Goal: Task Accomplishment & Management: Use online tool/utility

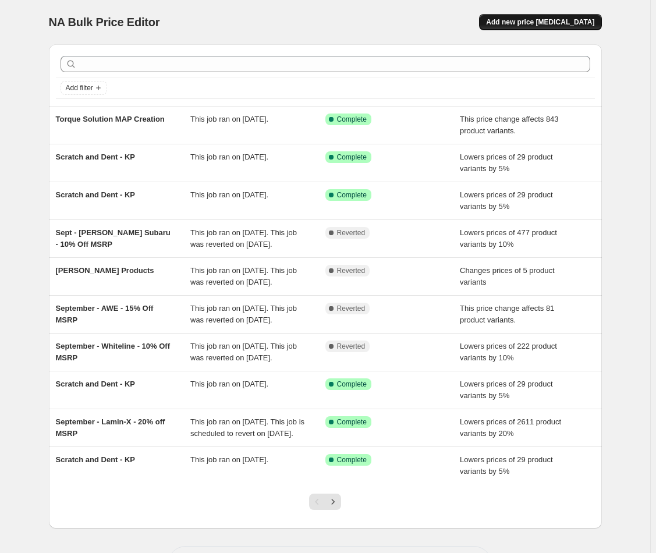
click at [533, 20] on span "Add new price change job" at bounding box center [540, 21] width 108 height 9
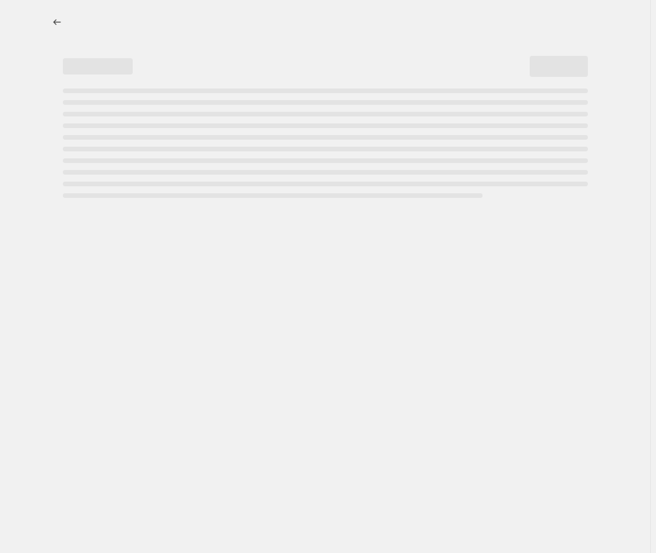
select select "percentage"
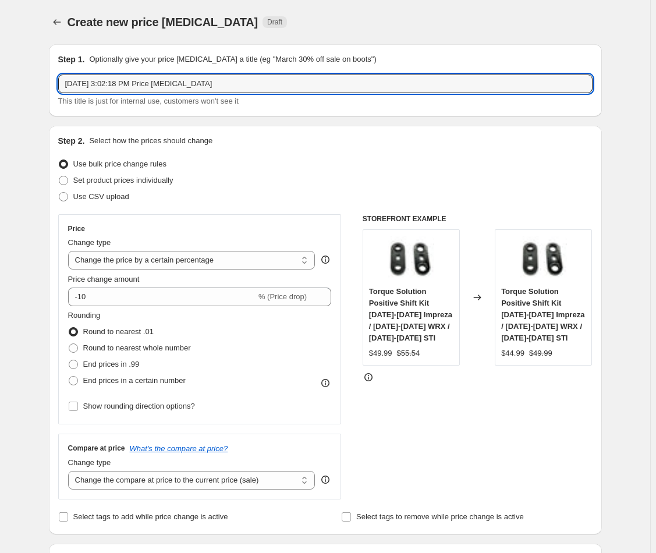
drag, startPoint x: 266, startPoint y: 91, endPoint x: 165, endPoint y: 40, distance: 113.3
type input "Axis Parts Pricing Creation"
click at [293, 264] on select "Change the price to a certain amount Change the price by a certain amount Chang…" at bounding box center [191, 260] width 247 height 19
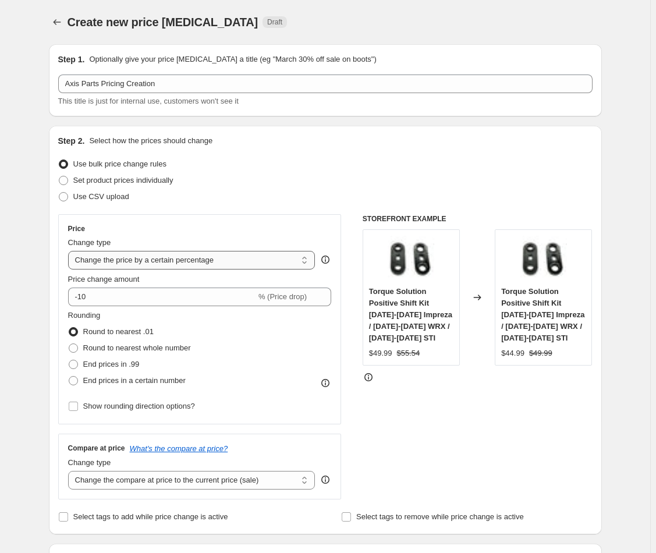
select select "pc"
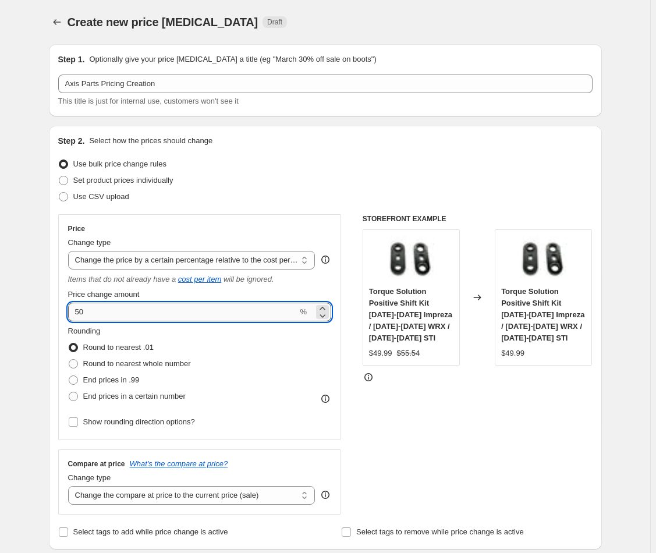
click at [131, 305] on input "50" at bounding box center [183, 312] width 230 height 19
type input "100"
click at [271, 374] on div "Rounding Round to nearest .01 Round to nearest whole number End prices in .99 E…" at bounding box center [200, 365] width 264 height 79
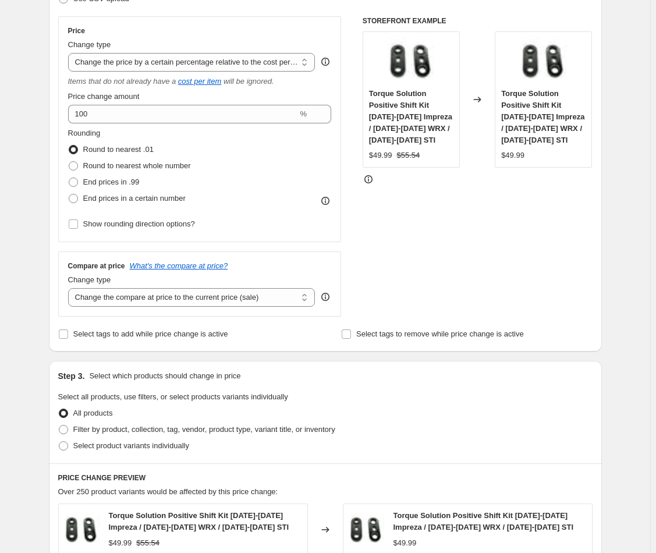
scroll to position [228, 0]
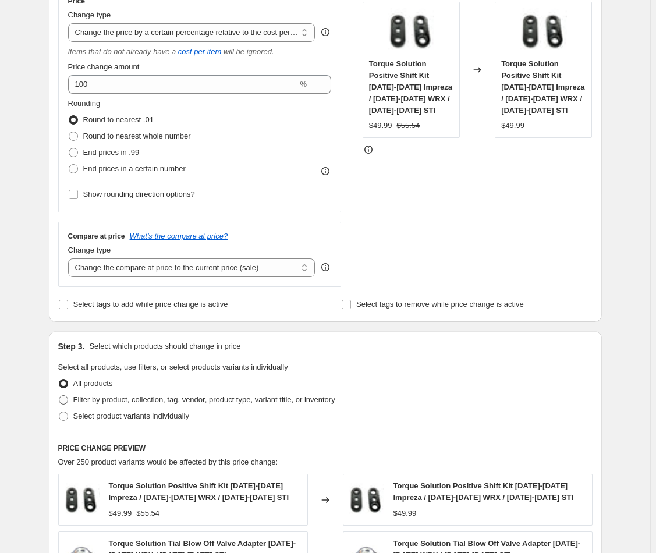
click at [112, 396] on span "Filter by product, collection, tag, vendor, product type, variant title, or inv…" at bounding box center [204, 399] width 262 height 9
click at [59, 396] on input "Filter by product, collection, tag, vendor, product type, variant title, or inv…" at bounding box center [59, 395] width 1 height 1
radio input "true"
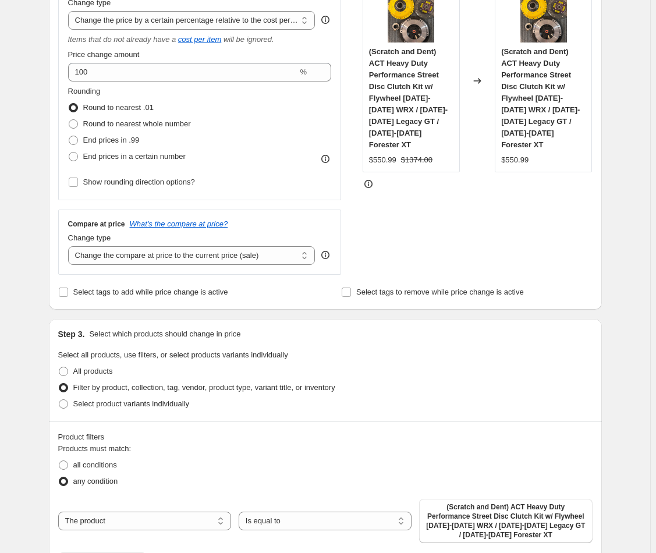
scroll to position [307, 0]
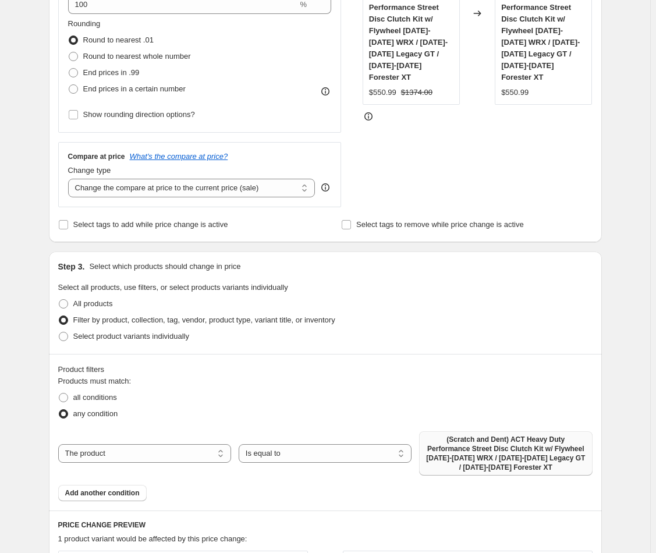
click at [503, 444] on span "(Scratch and Dent) ACT Heavy Duty Performance Street Disc Clutch Kit w/ Flywhee…" at bounding box center [505, 453] width 159 height 37
click at [71, 302] on label "All products" at bounding box center [85, 304] width 55 height 16
click at [59, 300] on input "All products" at bounding box center [59, 299] width 1 height 1
radio input "true"
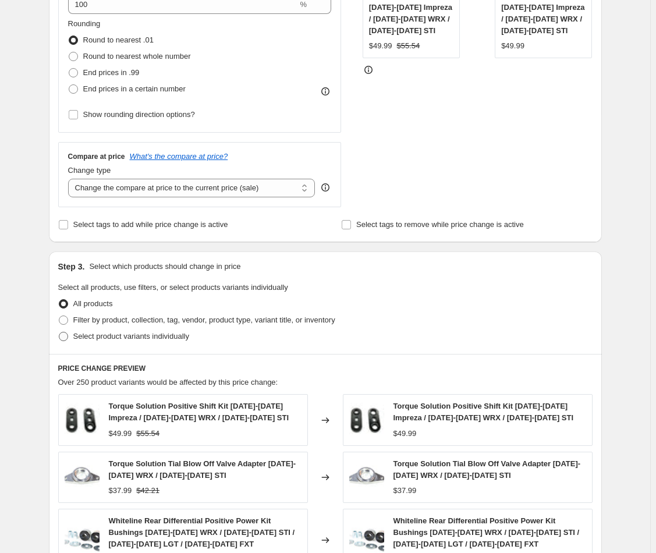
click at [101, 334] on span "Select product variants individually" at bounding box center [131, 336] width 116 height 9
click at [59, 332] on input "Select product variants individually" at bounding box center [59, 332] width 1 height 1
radio input "true"
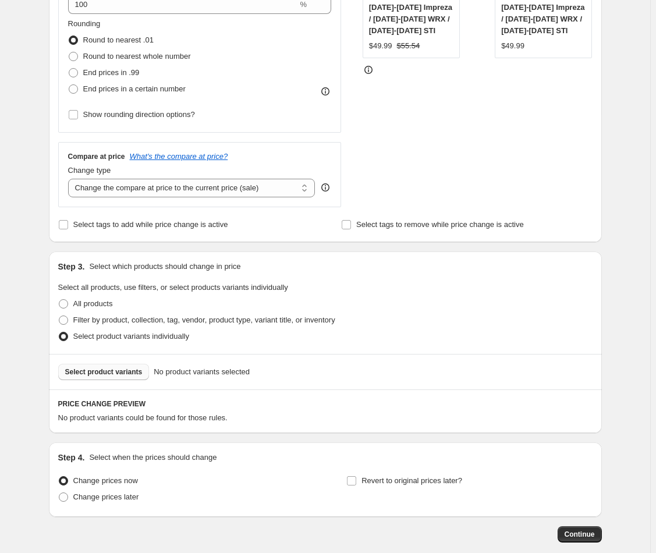
click at [95, 372] on span "Select product variants" at bounding box center [103, 371] width 77 height 9
click at [87, 320] on span "Filter by product, collection, tag, vendor, product type, variant title, or inv…" at bounding box center [204, 320] width 262 height 9
click at [59, 316] on input "Filter by product, collection, tag, vendor, product type, variant title, or inv…" at bounding box center [59, 316] width 1 height 1
radio input "true"
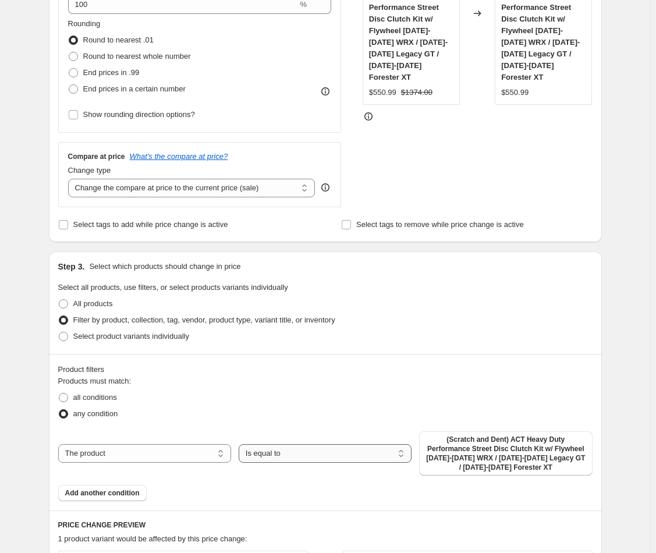
click at [288, 452] on select "Is equal to Is not equal to" at bounding box center [325, 453] width 173 height 19
click at [76, 393] on span "all conditions" at bounding box center [95, 397] width 44 height 9
click at [59, 393] on input "all conditions" at bounding box center [59, 393] width 1 height 1
radio input "true"
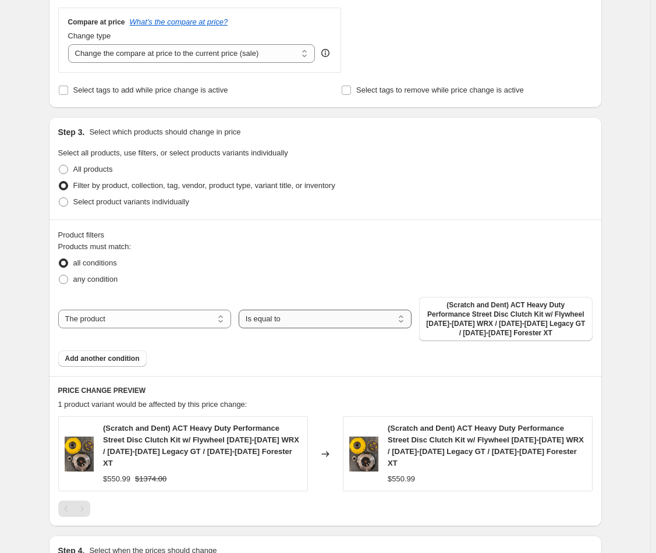
click at [281, 321] on select "Is equal to Is not equal to" at bounding box center [325, 319] width 173 height 19
click at [47, 271] on div "Step 1. Optionally give your price change job a title (eg "March 30% off sale o…" at bounding box center [321, 114] width 562 height 1043
click at [90, 271] on label "any condition" at bounding box center [88, 279] width 60 height 16
click at [59, 275] on input "any condition" at bounding box center [59, 275] width 1 height 1
radio input "true"
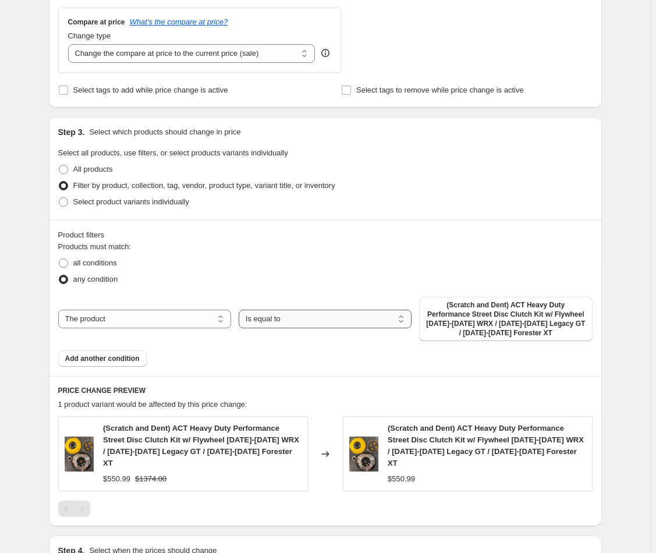
click at [310, 319] on select "Is equal to Is not equal to" at bounding box center [325, 319] width 173 height 19
click at [241, 310] on select "Is equal to Is not equal to" at bounding box center [325, 319] width 173 height 19
click at [476, 309] on span "(Scratch and Dent) ACT Heavy Duty Performance Street Disc Clutch Kit w/ Flywhee…" at bounding box center [505, 318] width 159 height 37
click at [327, 253] on fieldset "Products must match: all conditions any condition" at bounding box center [325, 264] width 535 height 47
click at [162, 320] on select "The product The product's collection The product's tag The product's vendor The…" at bounding box center [144, 319] width 173 height 19
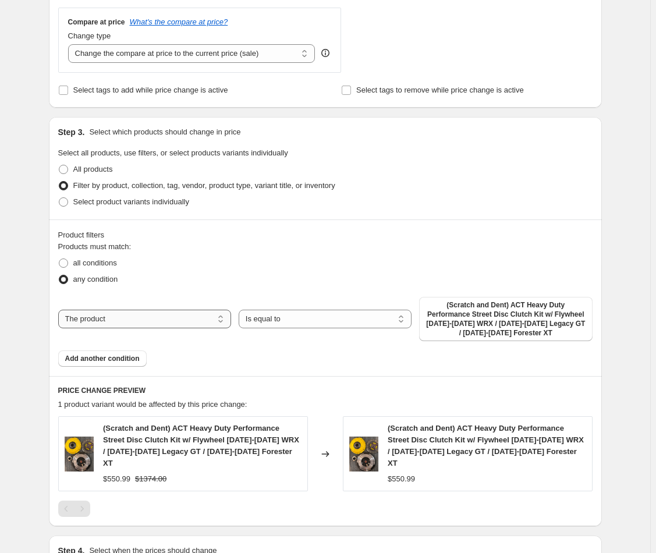
select select "vendor"
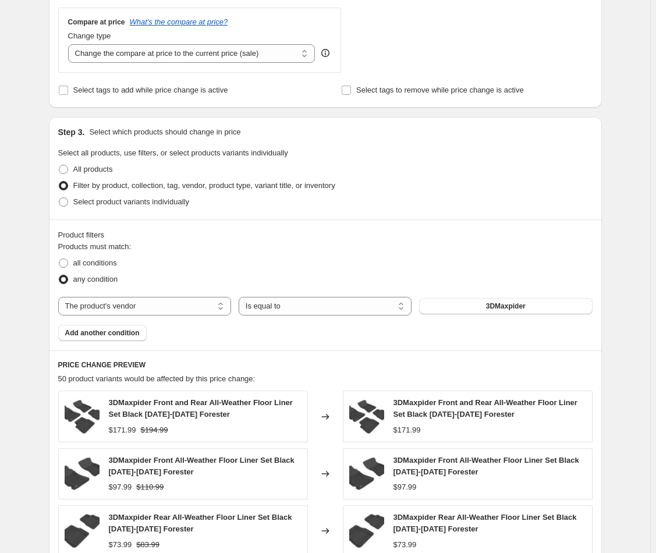
click at [493, 308] on span "3DMaxpider" at bounding box center [506, 306] width 40 height 9
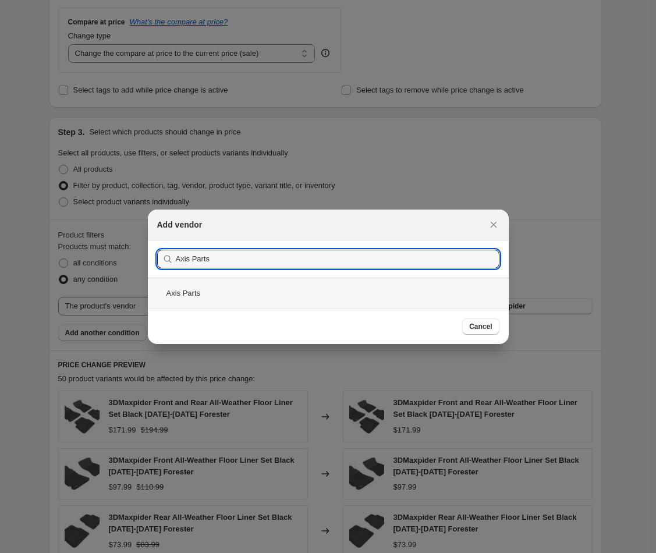
type input "Axis Parts"
click at [180, 293] on div "Axis Parts" at bounding box center [328, 293] width 361 height 31
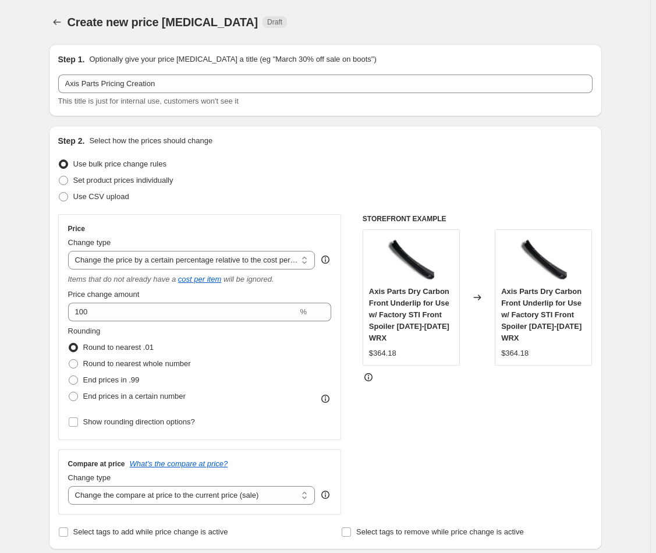
scroll to position [199, 0]
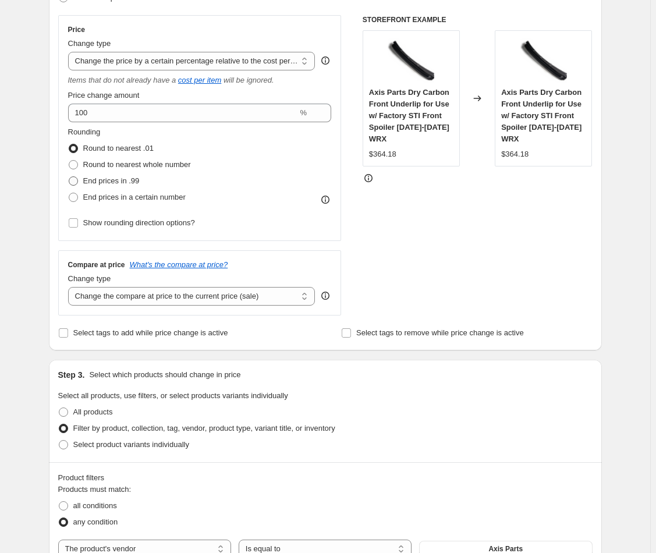
click at [113, 179] on span "End prices in .99" at bounding box center [111, 180] width 56 height 9
click at [69, 177] on input "End prices in .99" at bounding box center [69, 176] width 1 height 1
radio input "true"
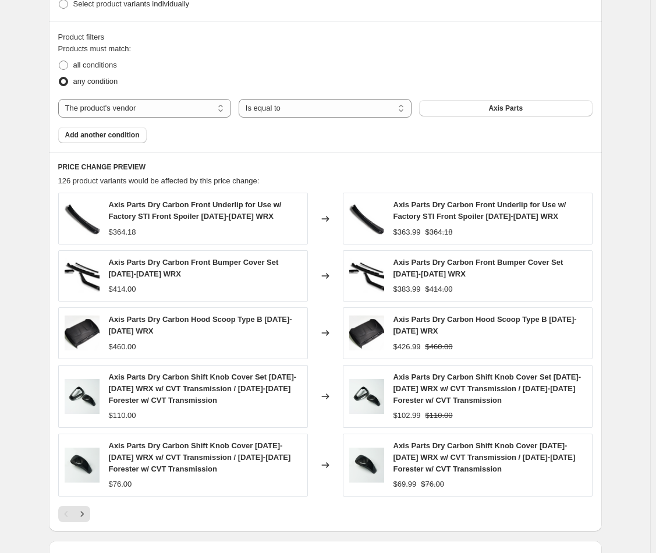
scroll to position [797, 0]
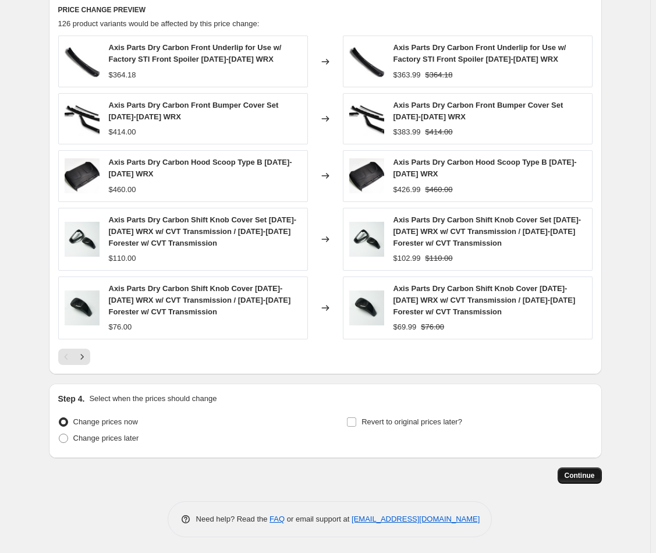
click at [569, 479] on button "Continue" at bounding box center [580, 476] width 44 height 16
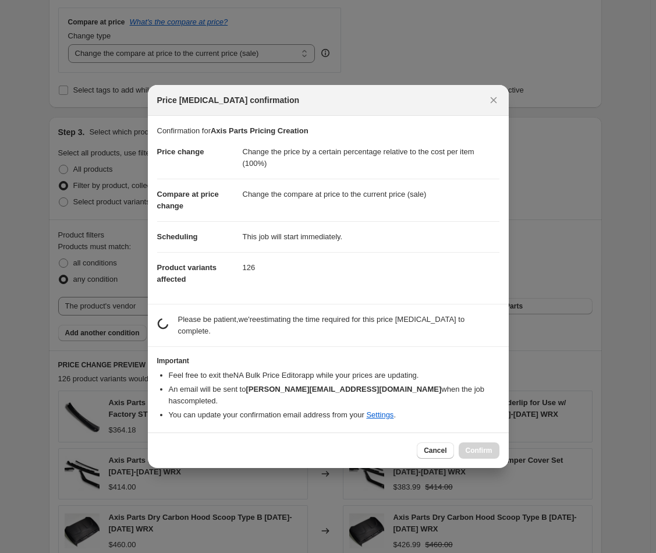
scroll to position [0, 0]
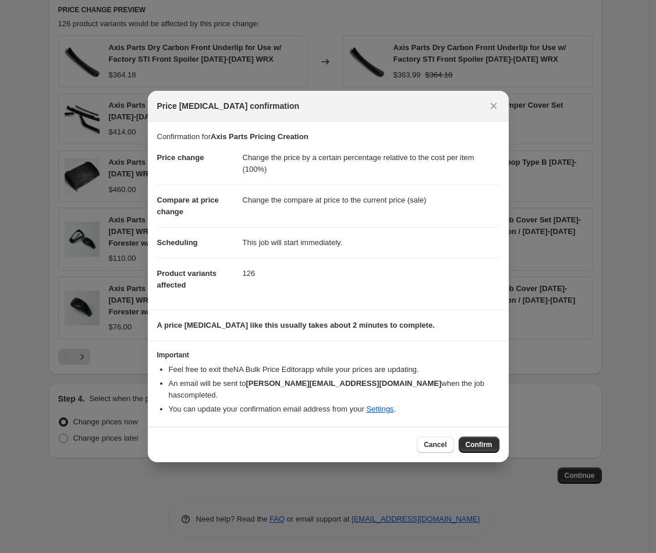
click at [480, 442] on span "Confirm" at bounding box center [479, 444] width 27 height 9
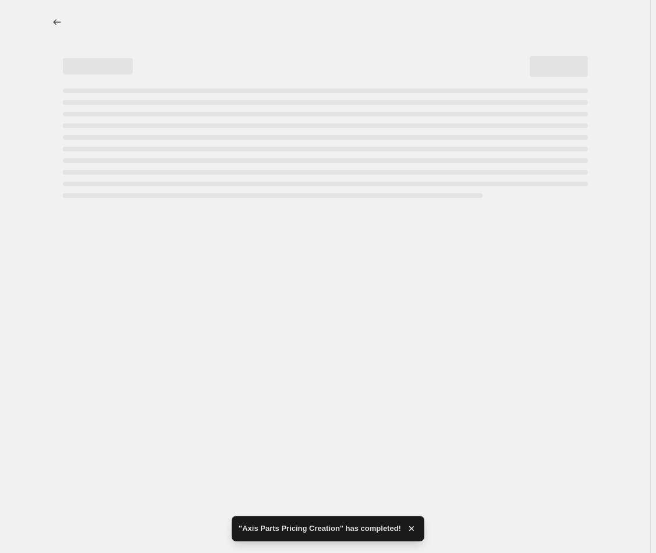
select select "pc"
select select "vendor"
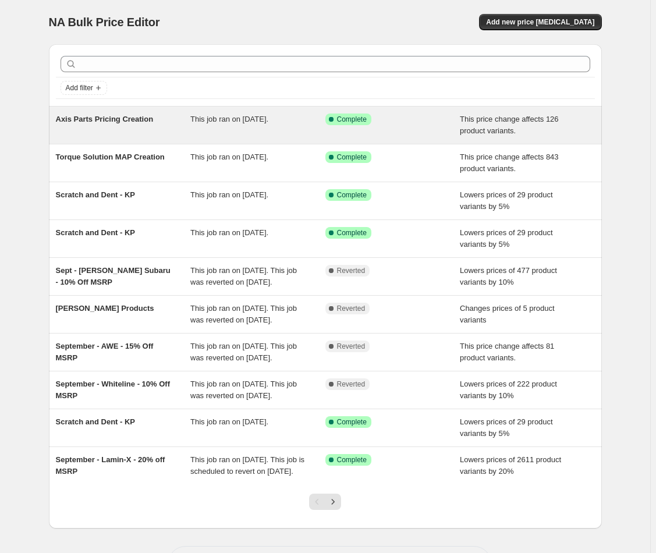
click at [91, 132] on div "Axis Parts Pricing Creation" at bounding box center [123, 125] width 135 height 23
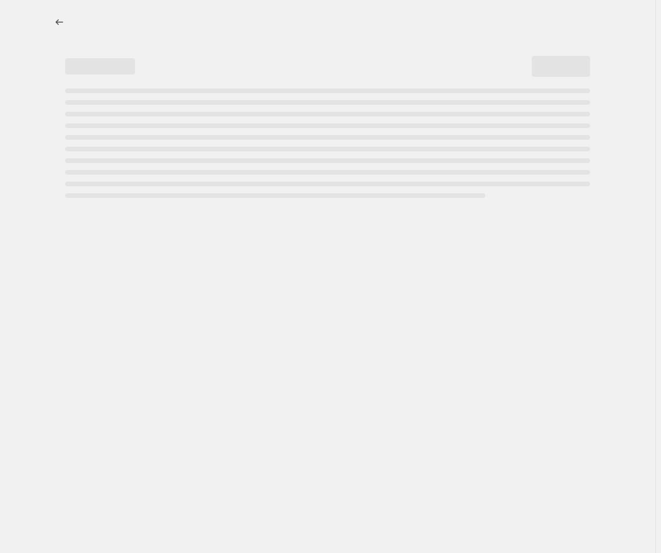
select select "pc"
select select "vendor"
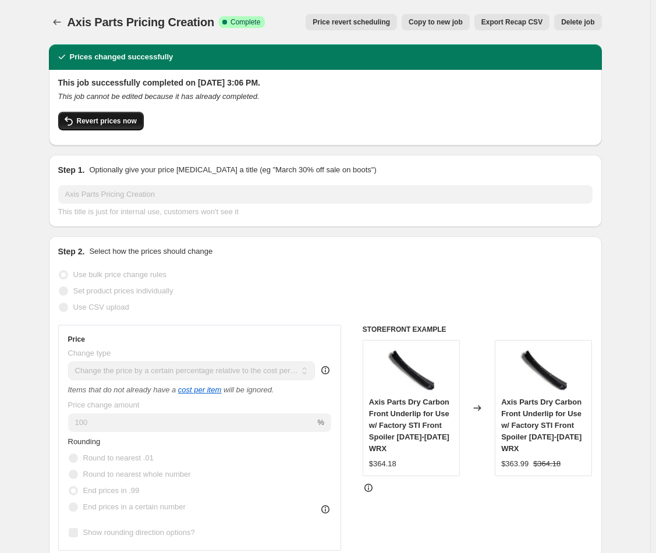
click at [86, 119] on span "Revert prices now" at bounding box center [107, 120] width 60 height 9
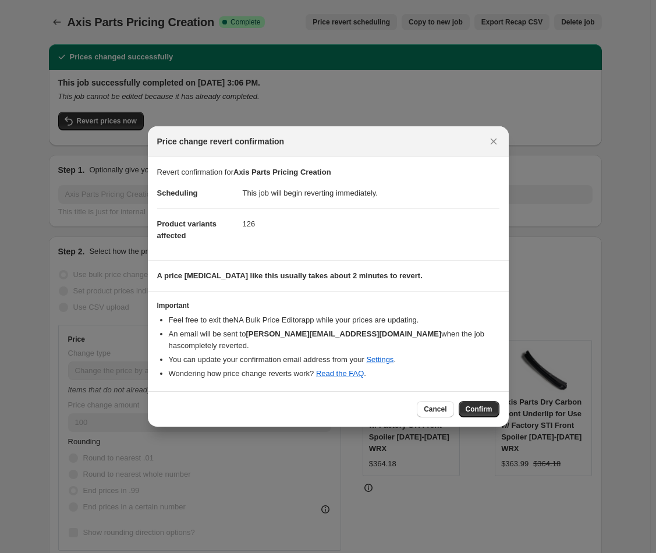
click at [479, 401] on div "Cancel Confirm" at bounding box center [458, 409] width 82 height 16
click at [485, 405] on span "Confirm" at bounding box center [479, 409] width 27 height 9
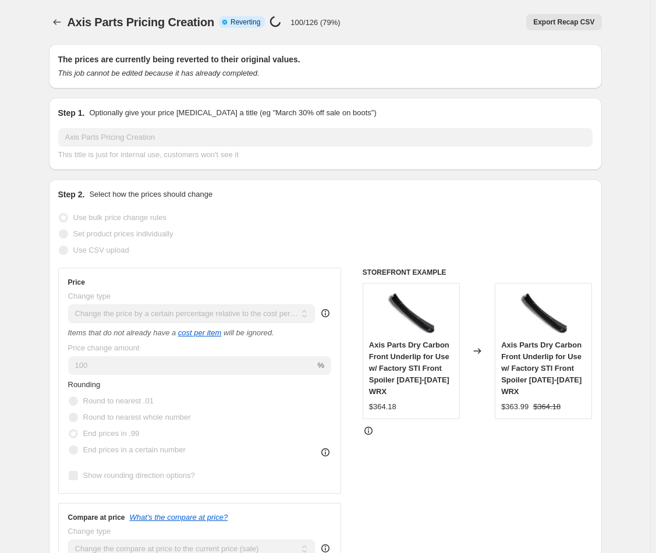
select select "pc"
select select "vendor"
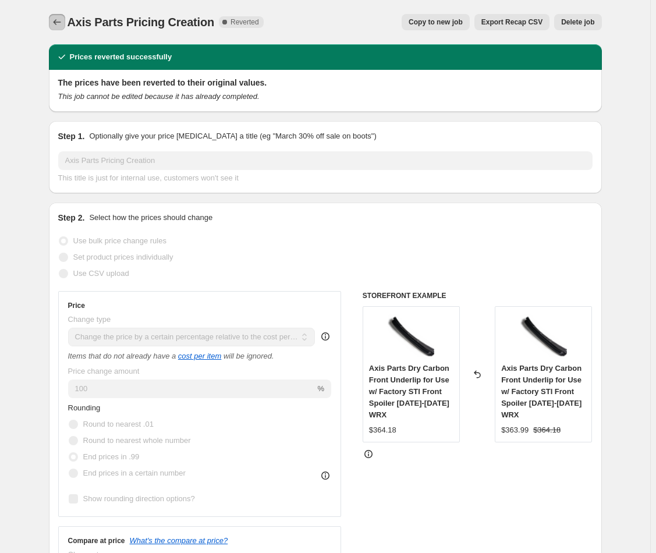
click at [52, 19] on button "Price change jobs" at bounding box center [57, 22] width 16 height 16
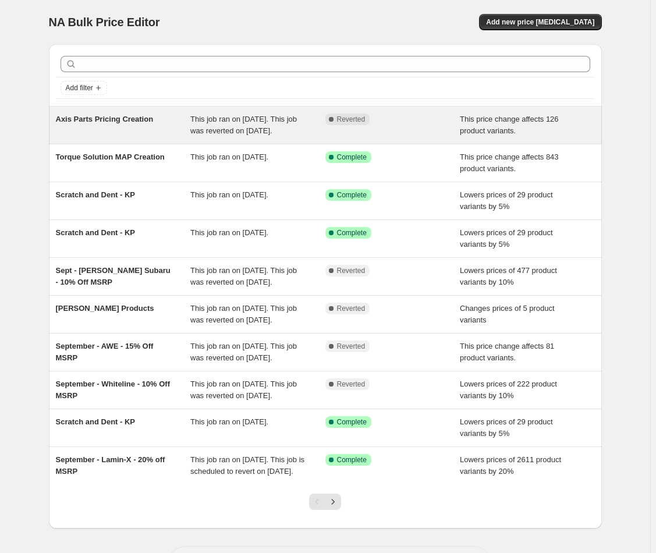
click at [139, 131] on div "Axis Parts Pricing Creation" at bounding box center [123, 125] width 135 height 23
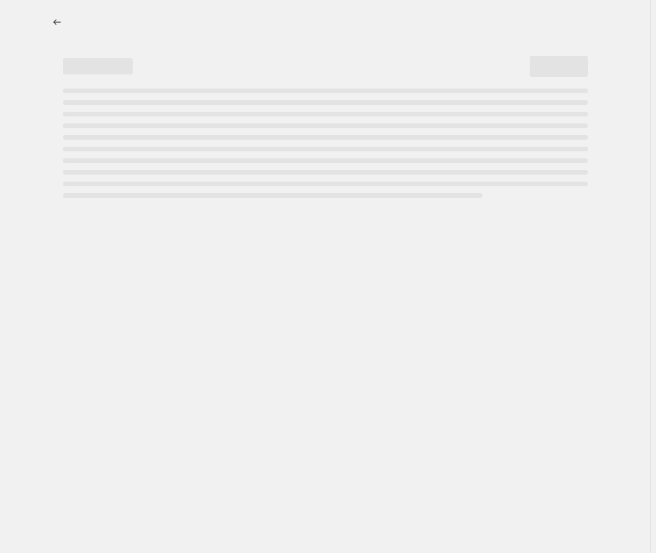
select select "pc"
select select "vendor"
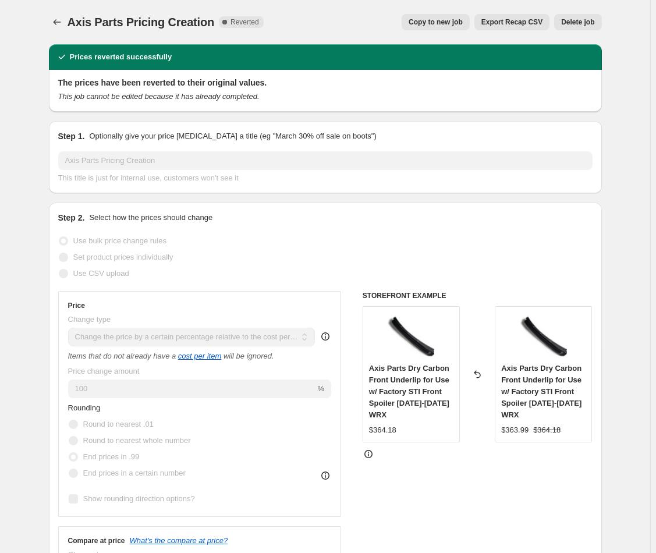
click at [433, 23] on span "Copy to new job" at bounding box center [436, 21] width 54 height 9
select select "pc"
select select "vendor"
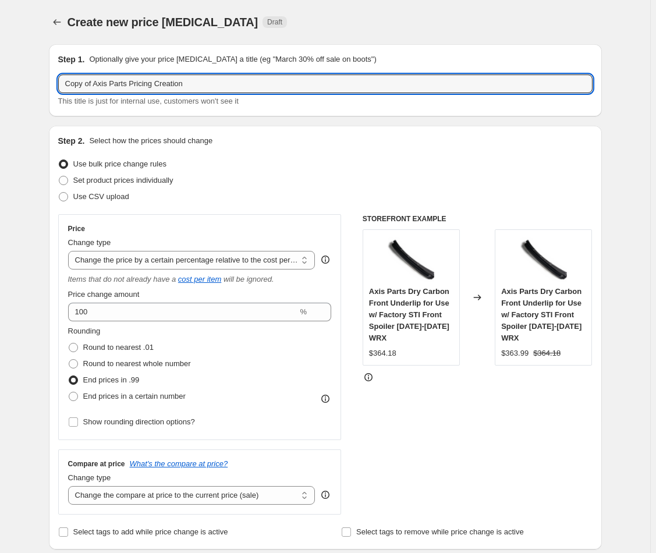
drag, startPoint x: 99, startPoint y: 84, endPoint x: 96, endPoint y: 70, distance: 14.3
click at [94, 73] on div "Step 1. Optionally give your price change job a title (eg "March 30% off sale o…" at bounding box center [325, 81] width 535 height 54
type input "Axis Parts Pricing Creation + Compare @ Price"
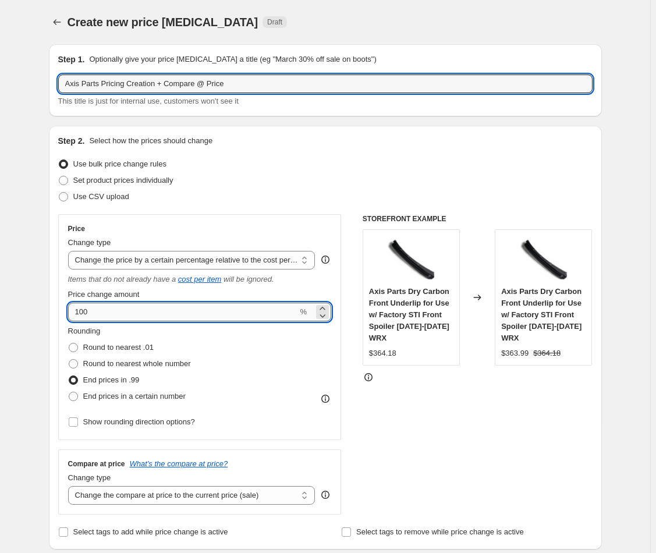
click at [161, 319] on input "100" at bounding box center [183, 312] width 230 height 19
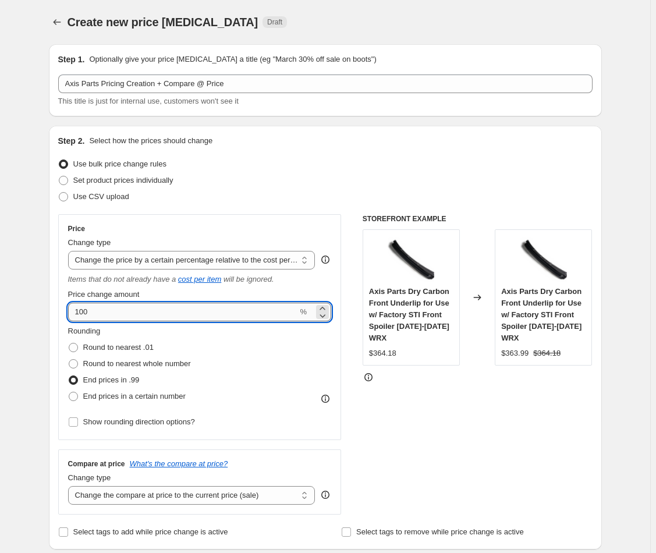
click at [161, 319] on input "100" at bounding box center [183, 312] width 230 height 19
drag, startPoint x: 127, startPoint y: 316, endPoint x: 33, endPoint y: 302, distance: 94.8
click at [201, 260] on select "Change the price to a certain amount Change the price by a certain amount Chang…" at bounding box center [191, 260] width 247 height 19
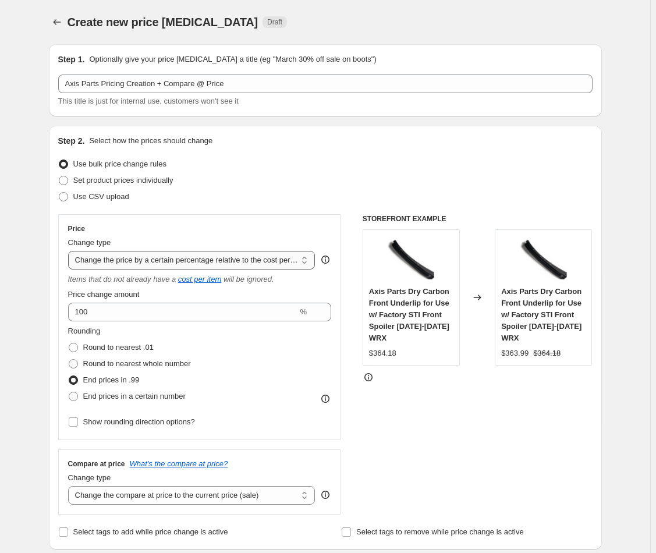
click at [230, 263] on select "Change the price to a certain amount Change the price by a certain amount Chang…" at bounding box center [191, 260] width 247 height 19
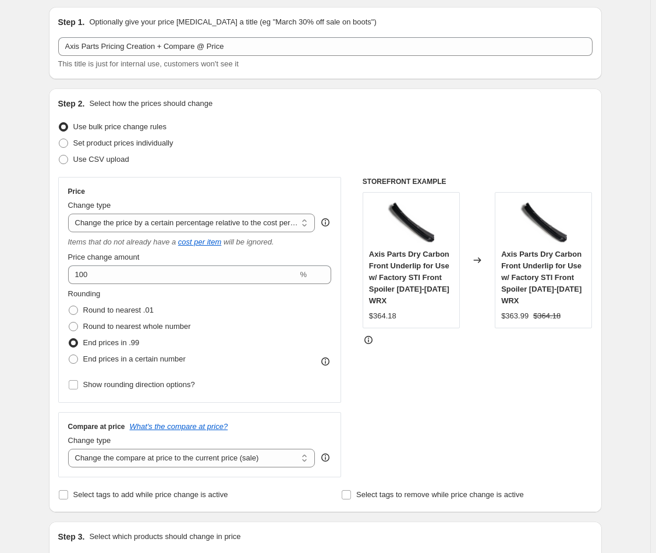
scroll to position [182, 0]
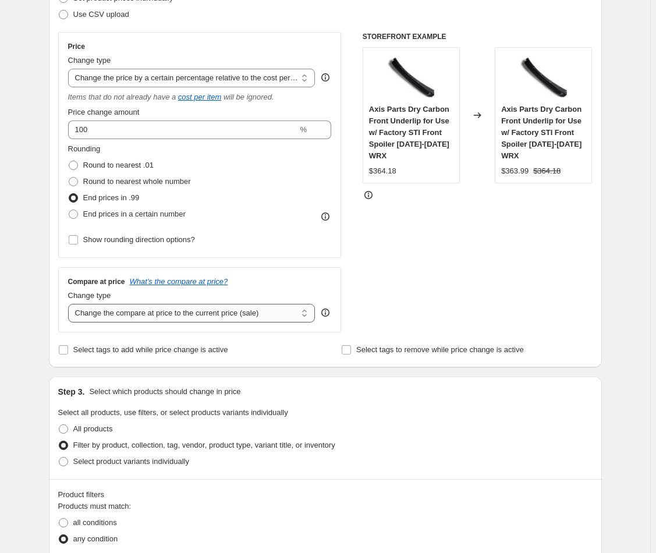
click at [259, 317] on select "Change the compare at price to the current price (sale) Change the compare at p…" at bounding box center [191, 313] width 247 height 19
select select "pp"
click at [70, 304] on select "Change the compare at price to the current price (sale) Change the compare at p…" at bounding box center [191, 313] width 247 height 19
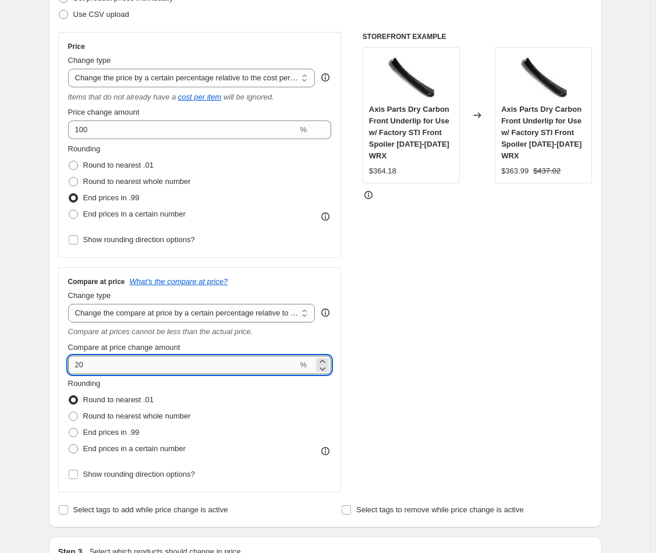
click at [180, 360] on input "20" at bounding box center [183, 365] width 230 height 19
drag, startPoint x: 194, startPoint y: 362, endPoint x: 185, endPoint y: 245, distance: 118.0
click at [82, 359] on input "20" at bounding box center [183, 365] width 230 height 19
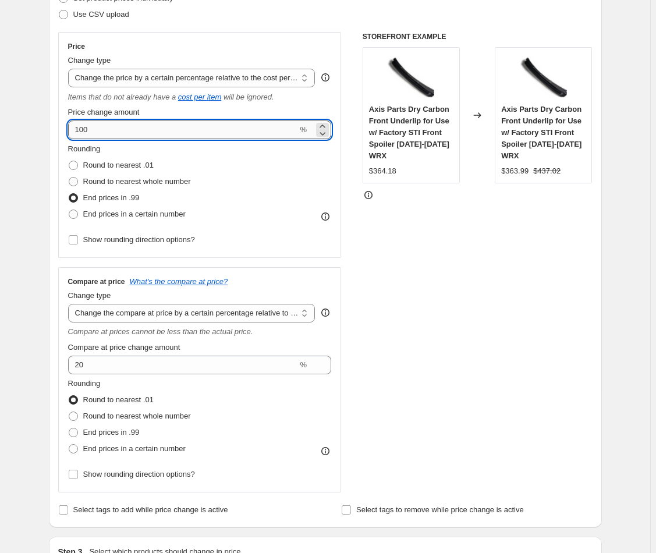
click at [92, 129] on input "100" at bounding box center [183, 130] width 230 height 19
drag, startPoint x: 92, startPoint y: 129, endPoint x: 43, endPoint y: 130, distance: 48.9
click at [43, 130] on div "Step 1. Optionally give your price change job a title (eg "March 30% off sale o…" at bounding box center [321, 556] width 562 height 1406
type input "75"
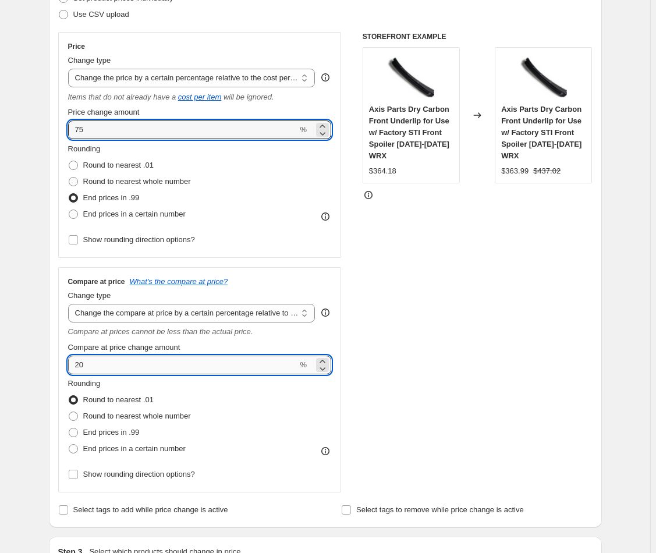
click at [137, 359] on input "20" at bounding box center [183, 365] width 230 height 19
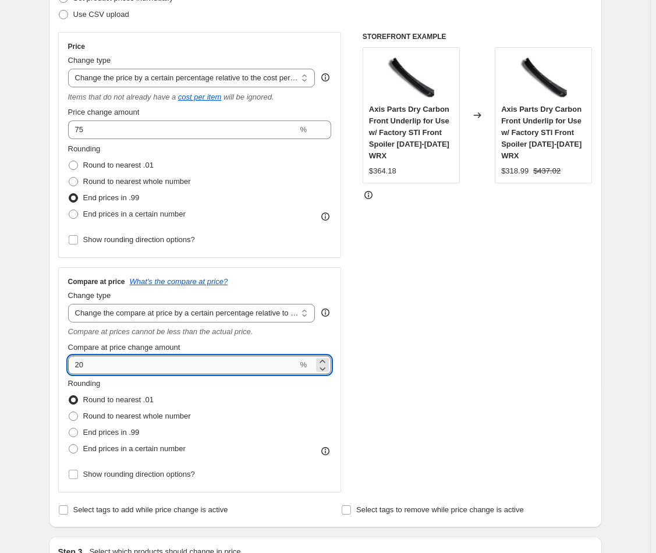
click at [137, 359] on input "20" at bounding box center [183, 365] width 230 height 19
drag, startPoint x: 155, startPoint y: 362, endPoint x: 57, endPoint y: 358, distance: 97.9
click at [57, 358] on div "Step 2. Select how the prices should change Use bulk price change rules Set pro…" at bounding box center [325, 236] width 553 height 584
type input "25"
click at [427, 362] on div "STOREFRONT EXAMPLE Axis Parts Dry Carbon Front Underlip for Use w/ Factory STI …" at bounding box center [478, 262] width 230 height 461
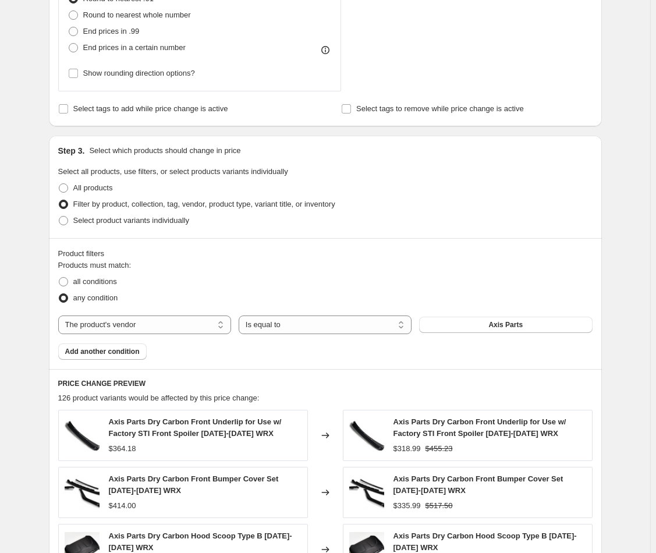
scroll to position [326, 0]
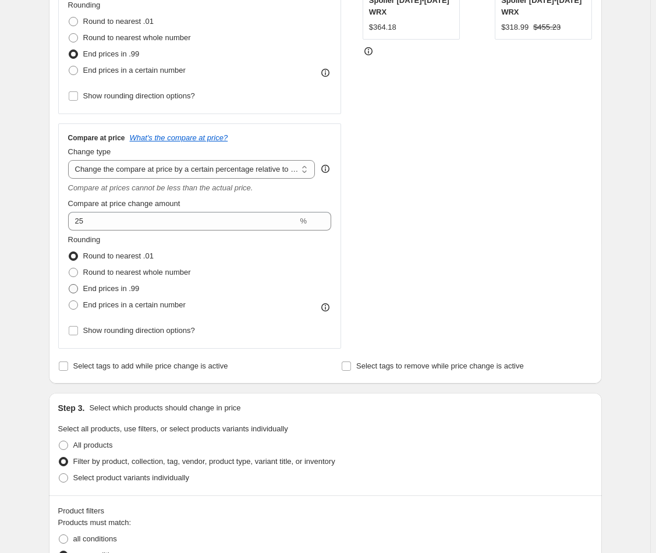
click at [87, 288] on span "End prices in .99" at bounding box center [111, 288] width 56 height 9
click at [69, 285] on input "End prices in .99" at bounding box center [69, 284] width 1 height 1
radio input "true"
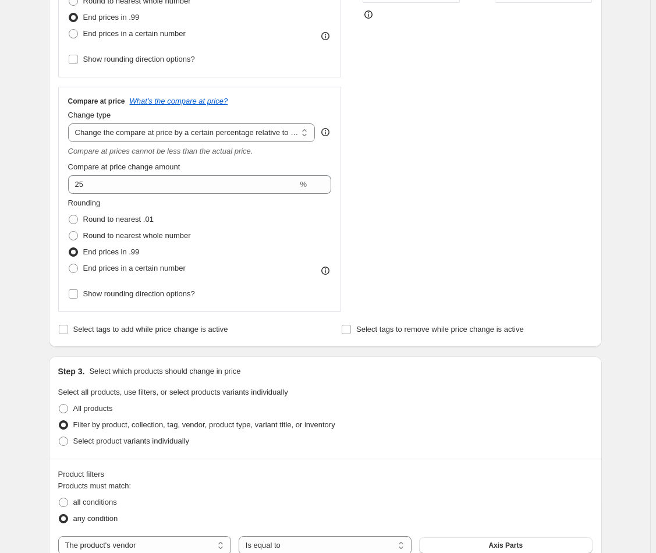
scroll to position [0, 0]
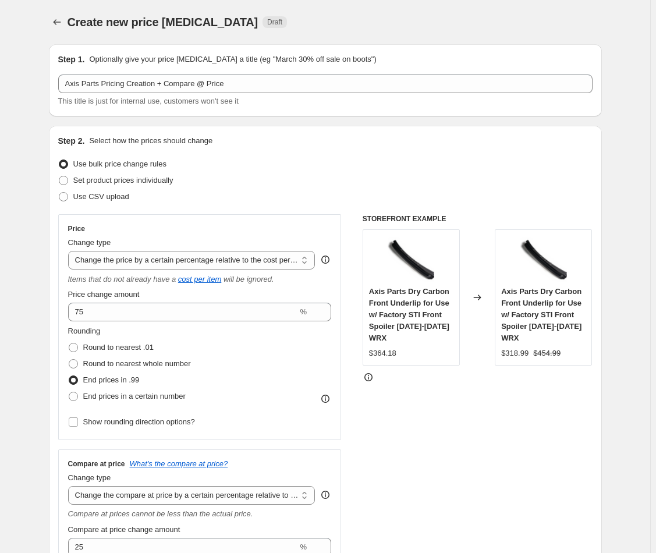
click at [72, 20] on span "Create new price [MEDICAL_DATA]" at bounding box center [163, 22] width 191 height 13
click at [59, 22] on icon "Price change jobs" at bounding box center [57, 22] width 12 height 12
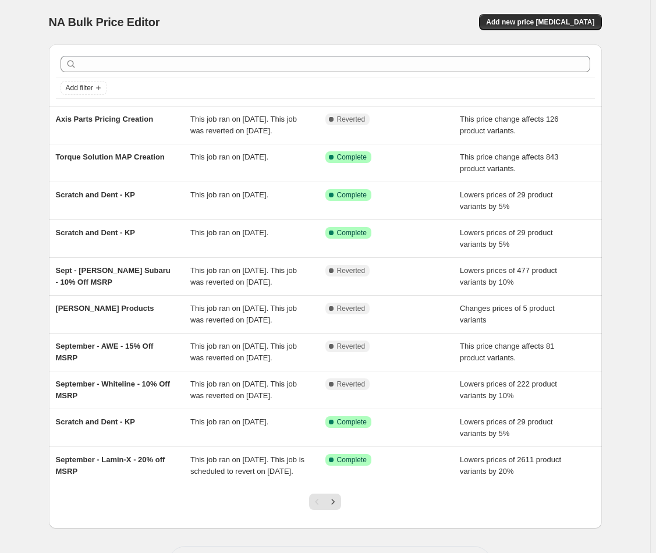
click at [564, 13] on div "NA Bulk Price Editor. This page is ready NA Bulk Price Editor Add new price cha…" at bounding box center [325, 22] width 553 height 44
click at [512, 19] on span "Add new price [MEDICAL_DATA]" at bounding box center [540, 21] width 108 height 9
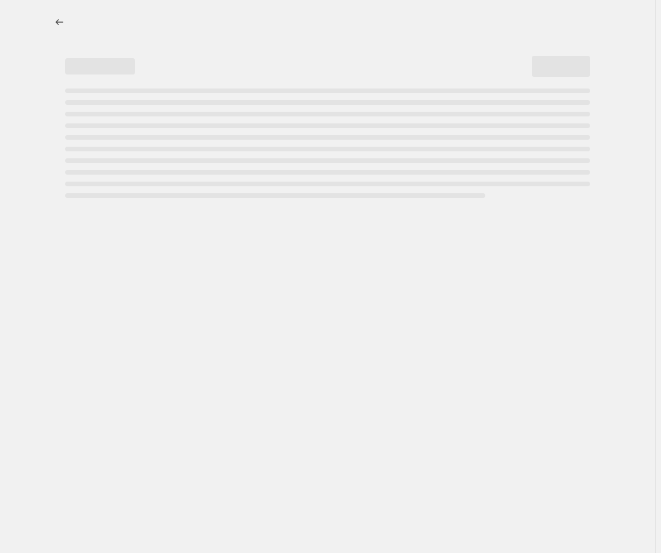
click at [512, 19] on div at bounding box center [327, 22] width 553 height 16
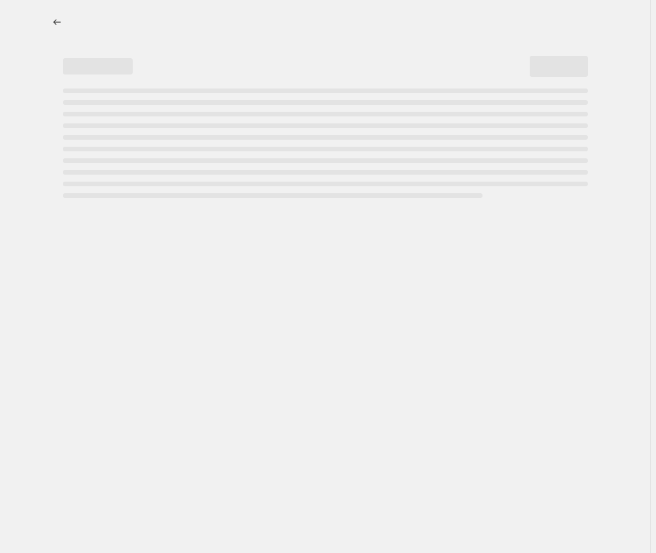
select select "percentage"
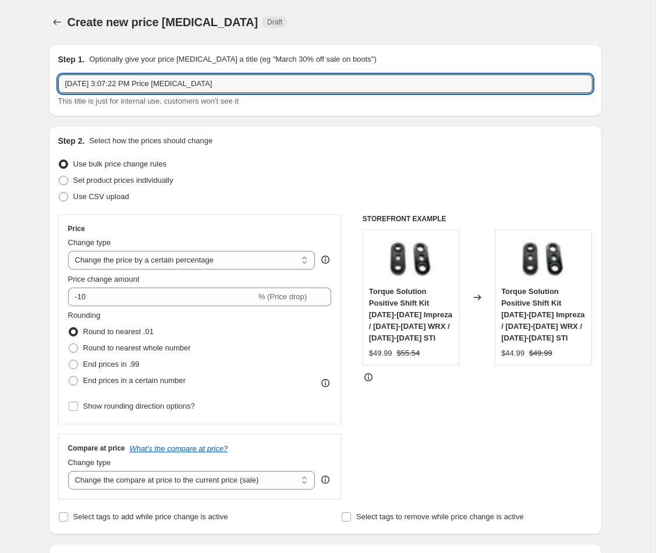
drag, startPoint x: 232, startPoint y: 88, endPoint x: 196, endPoint y: 24, distance: 73.0
click at [187, 47] on div "Step 1. Optionally give your price change job a title (eg "March 30% off sale o…" at bounding box center [325, 80] width 553 height 72
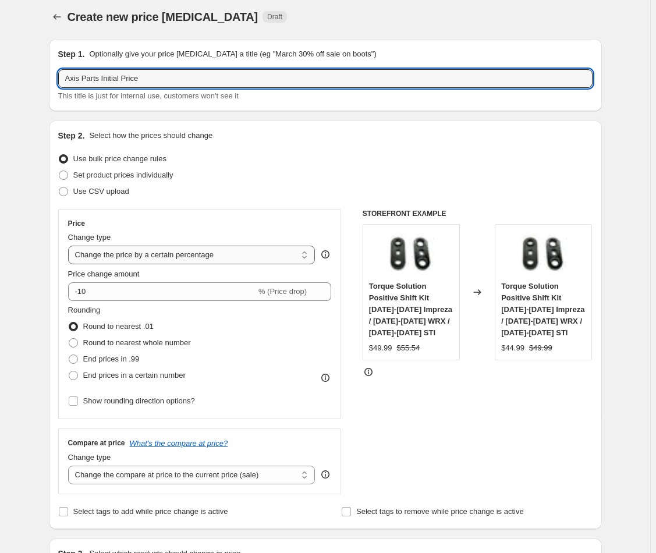
type input "Axis Parts Initial Price"
click at [250, 252] on select "Change the price to a certain amount Change the price by a certain amount Chang…" at bounding box center [191, 255] width 247 height 19
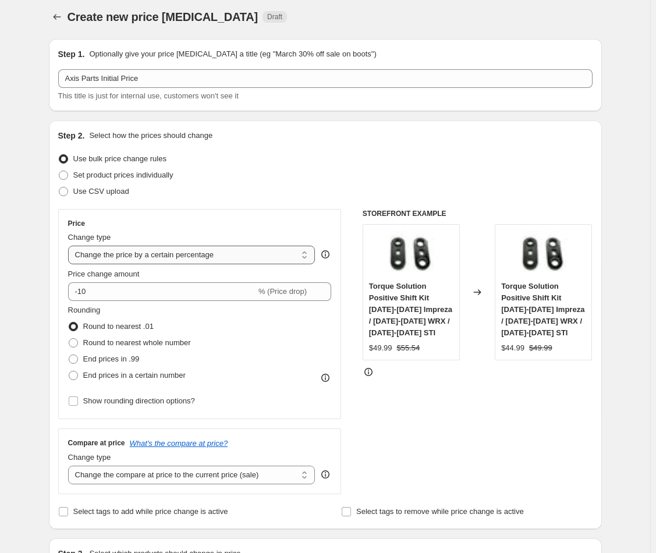
select select "pc"
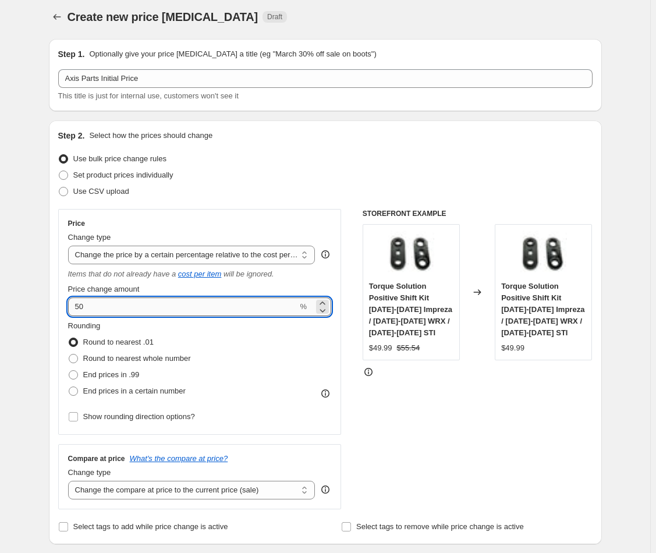
click at [129, 306] on input "50" at bounding box center [183, 307] width 230 height 19
drag, startPoint x: 134, startPoint y: 310, endPoint x: 48, endPoint y: 292, distance: 87.4
type input "60"
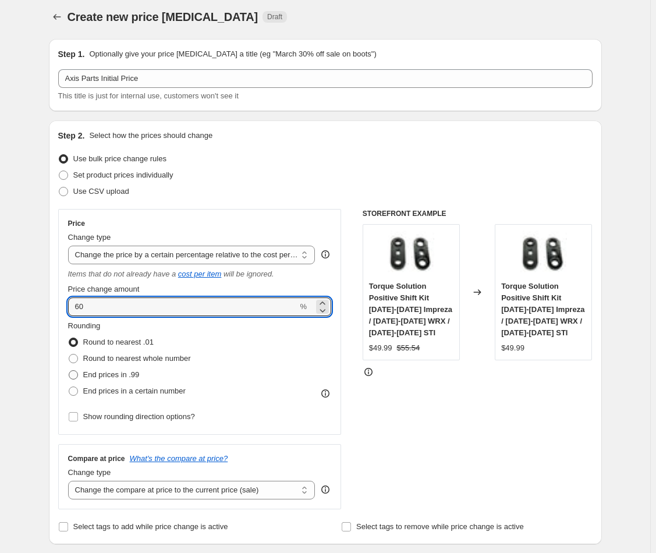
click at [103, 373] on span "End prices in .99" at bounding box center [111, 374] width 56 height 9
click at [69, 371] on input "End prices in .99" at bounding box center [69, 370] width 1 height 1
radio input "true"
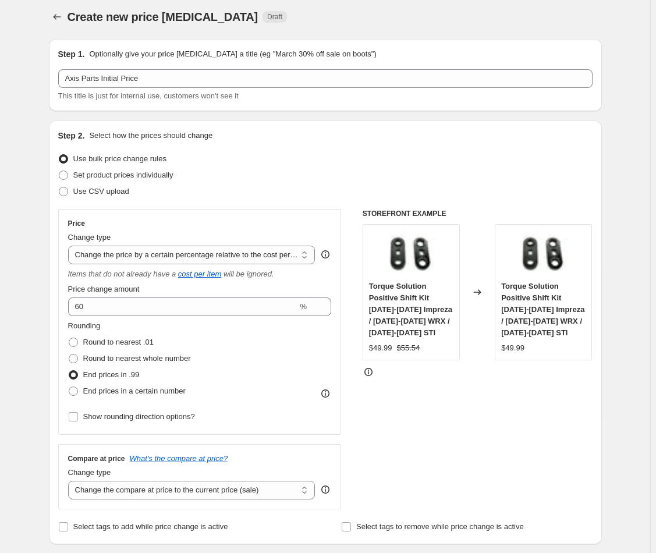
scroll to position [140, 0]
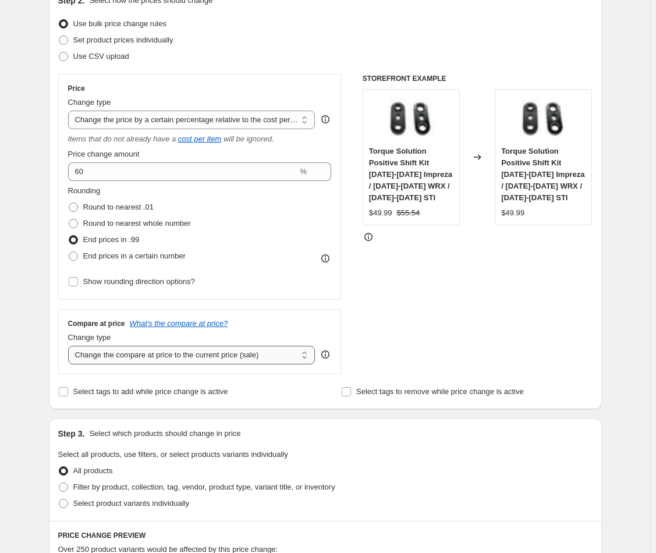
click at [273, 357] on select "Change the compare at price to the current price (sale) Change the compare at p…" at bounding box center [191, 355] width 247 height 19
click at [70, 346] on select "Change the compare at price to the current price (sale) Change the compare at p…" at bounding box center [191, 355] width 247 height 19
click at [253, 353] on select "Change the compare at price to the current price (sale) Change the compare at p…" at bounding box center [191, 355] width 247 height 19
click at [70, 346] on select "Change the compare at price to the current price (sale) Change the compare at p…" at bounding box center [191, 355] width 247 height 19
click at [426, 310] on div "STOREFRONT EXAMPLE Torque Solution Positive Shift Kit 1993-2007 Impreza / 2002-…" at bounding box center [478, 224] width 230 height 300
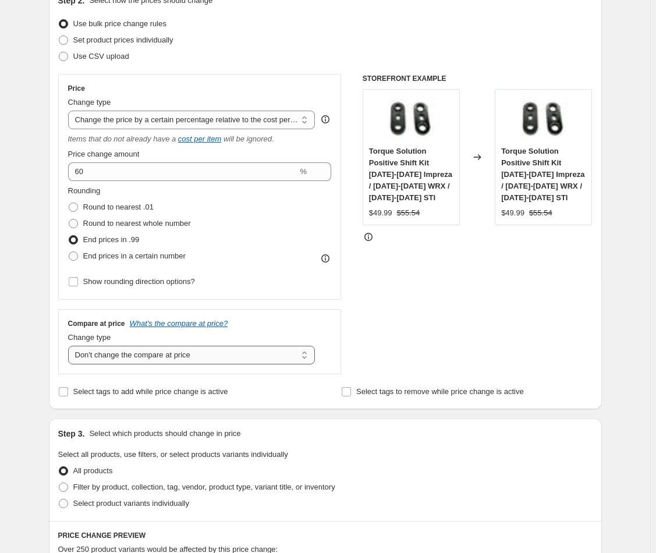
click at [245, 348] on select "Change the compare at price to the current price (sale) Change the compare at p…" at bounding box center [191, 355] width 247 height 19
select select "remove"
click at [70, 346] on select "Change the compare at price to the current price (sale) Change the compare at p…" at bounding box center [191, 355] width 247 height 19
click at [438, 305] on div "STOREFRONT EXAMPLE Torque Solution Positive Shift Kit 1993-2007 Impreza / 2002-…" at bounding box center [478, 224] width 230 height 300
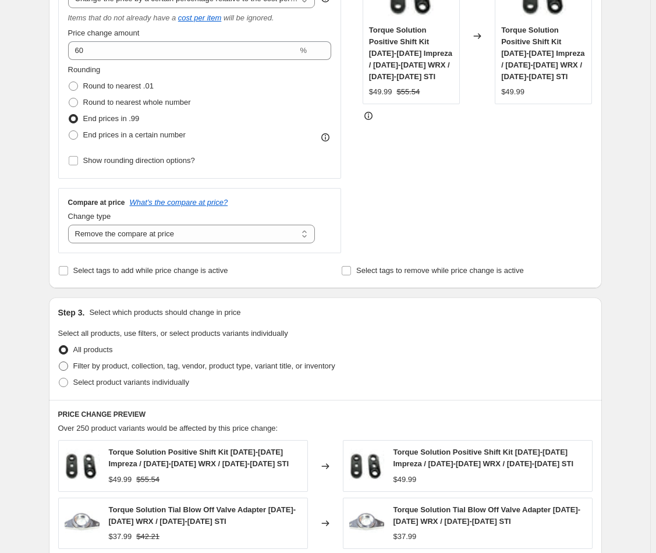
click at [110, 362] on span "Filter by product, collection, tag, vendor, product type, variant title, or inv…" at bounding box center [204, 366] width 262 height 9
click at [59, 362] on input "Filter by product, collection, tag, vendor, product type, variant title, or inv…" at bounding box center [59, 362] width 1 height 1
radio input "true"
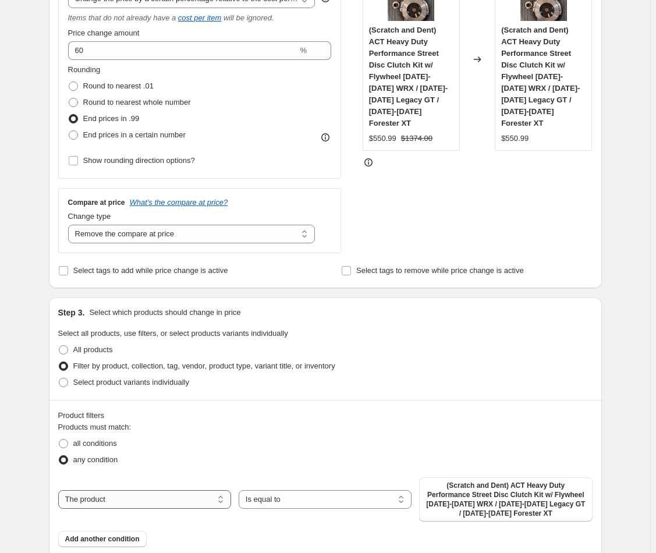
scroll to position [531, 0]
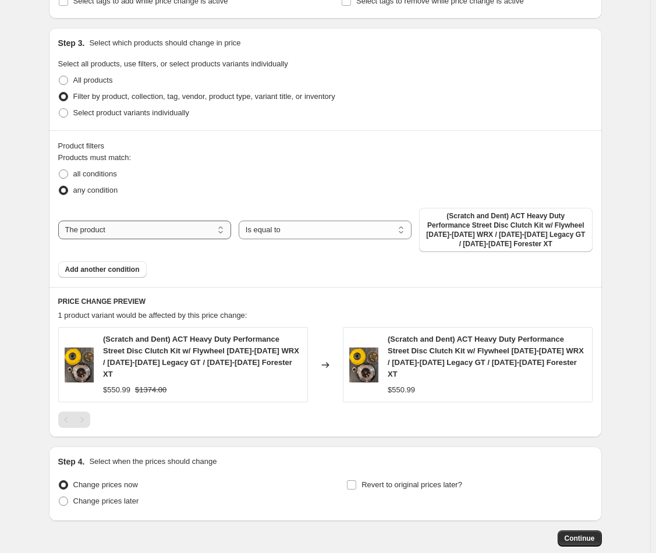
click at [179, 227] on select "The product The product's collection The product's tag The product's vendor The…" at bounding box center [144, 230] width 173 height 19
select select "vendor"
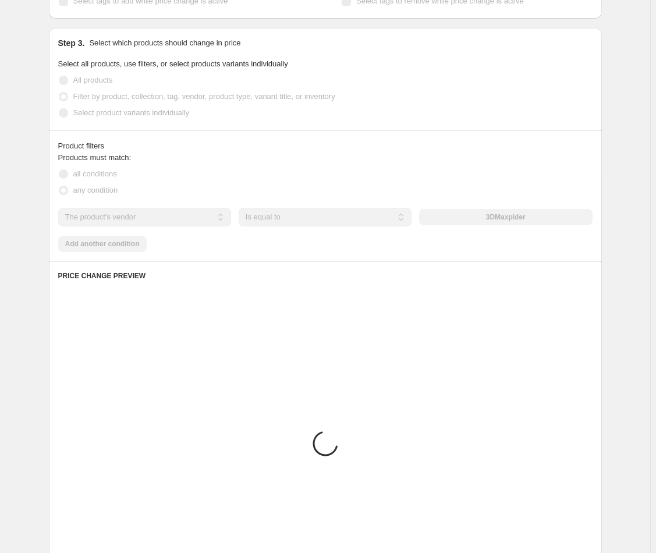
click at [482, 225] on div "The product The product's collection The product's tag The product's vendor The…" at bounding box center [325, 217] width 535 height 19
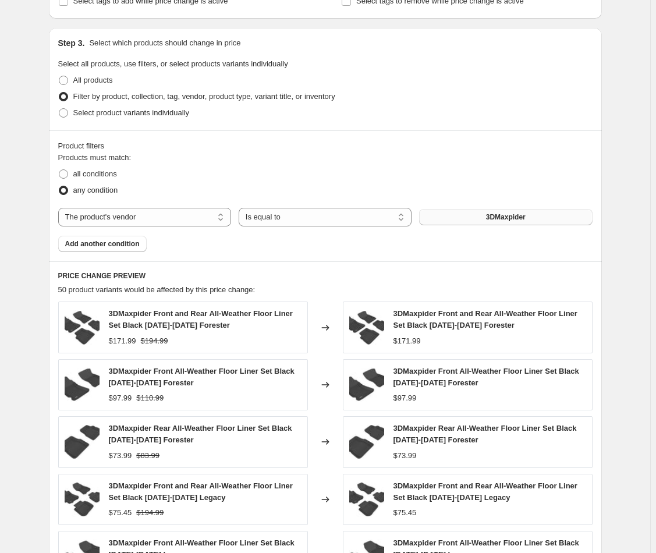
click at [507, 221] on span "3DMaxpider" at bounding box center [506, 217] width 40 height 9
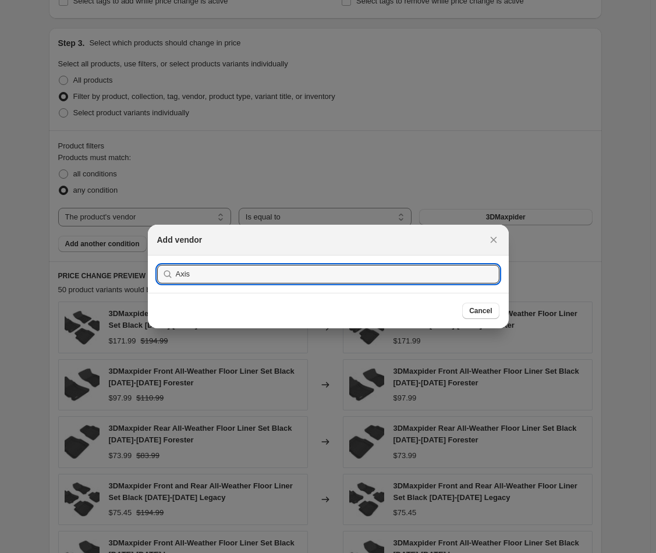
type input "Axis"
click at [157, 256] on button "Submit" at bounding box center [173, 262] width 33 height 12
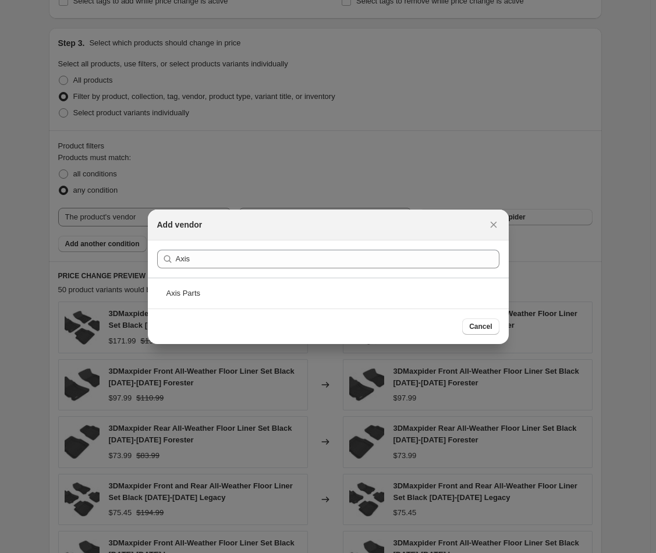
click at [223, 281] on div "Axis Parts" at bounding box center [328, 293] width 361 height 31
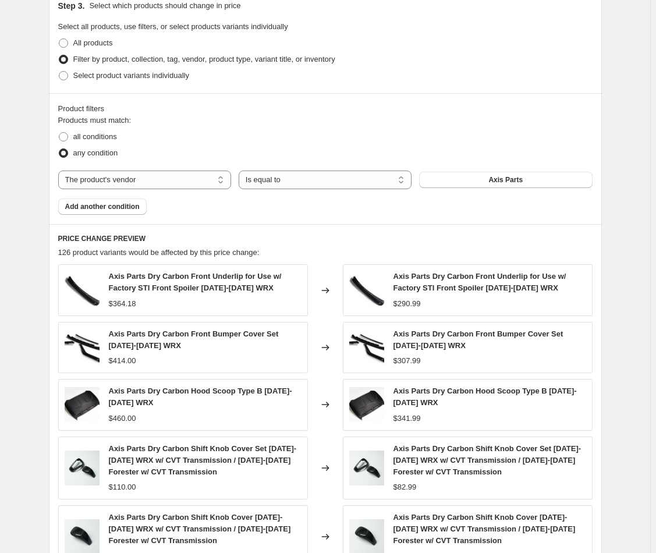
scroll to position [740, 0]
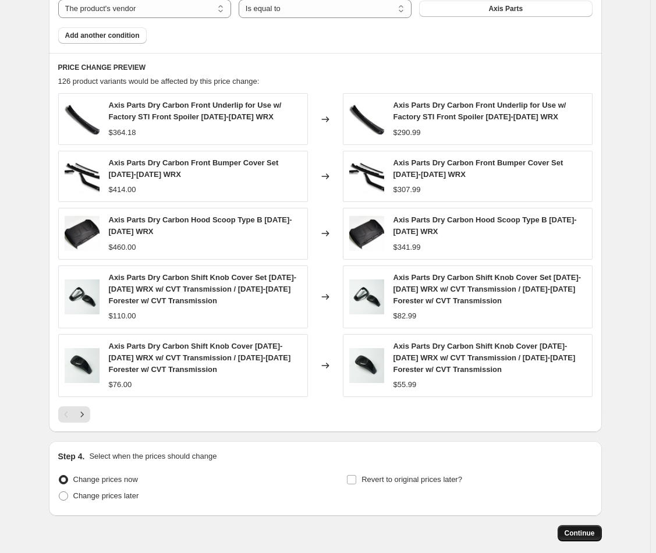
click at [594, 532] on span "Continue" at bounding box center [580, 533] width 30 height 9
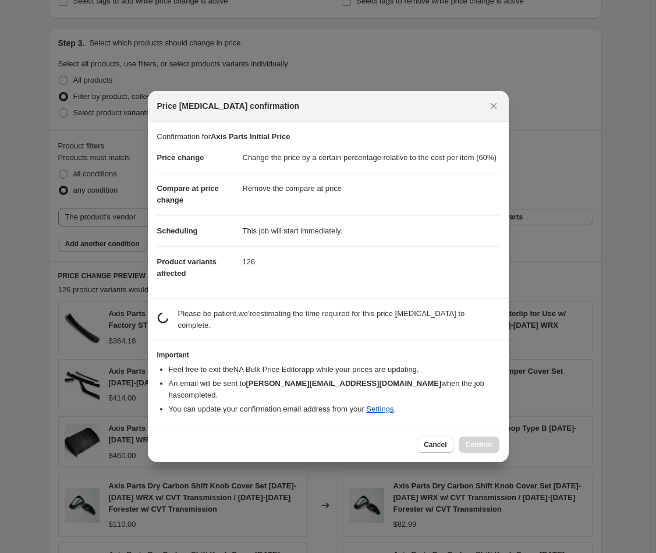
scroll to position [0, 0]
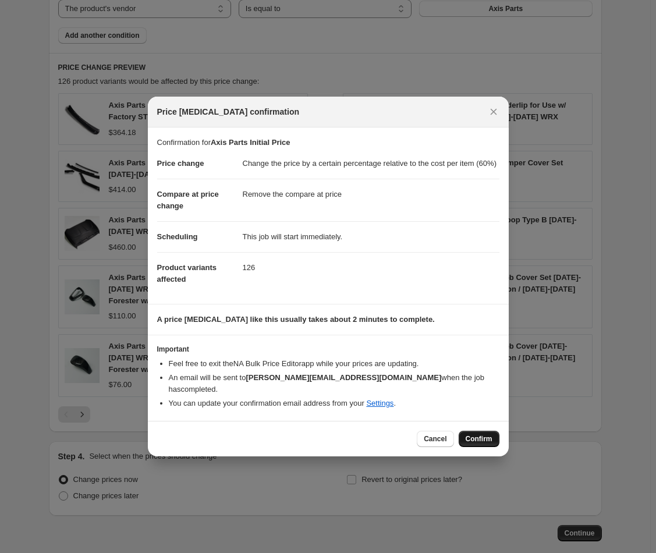
click at [482, 436] on span "Confirm" at bounding box center [479, 438] width 27 height 9
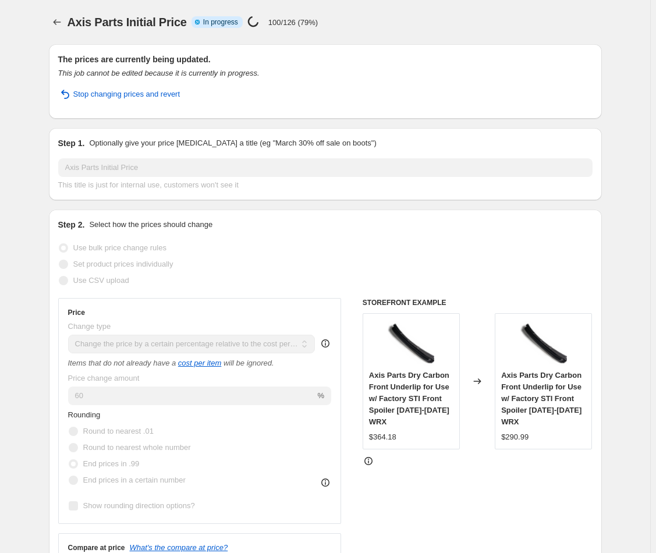
select select "pc"
select select "remove"
select select "vendor"
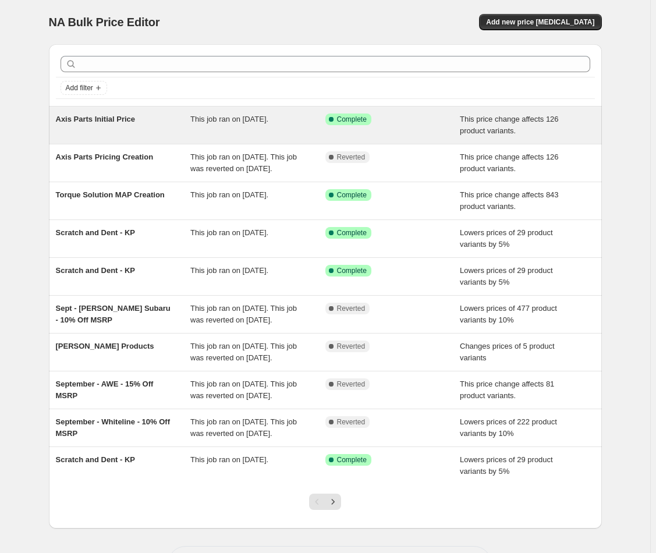
click at [153, 129] on div "Axis Parts Initial Price" at bounding box center [123, 125] width 135 height 23
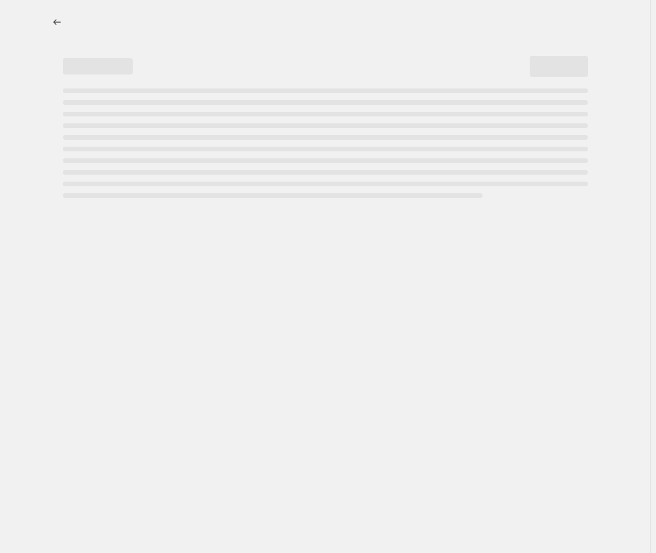
select select "pc"
select select "remove"
select select "vendor"
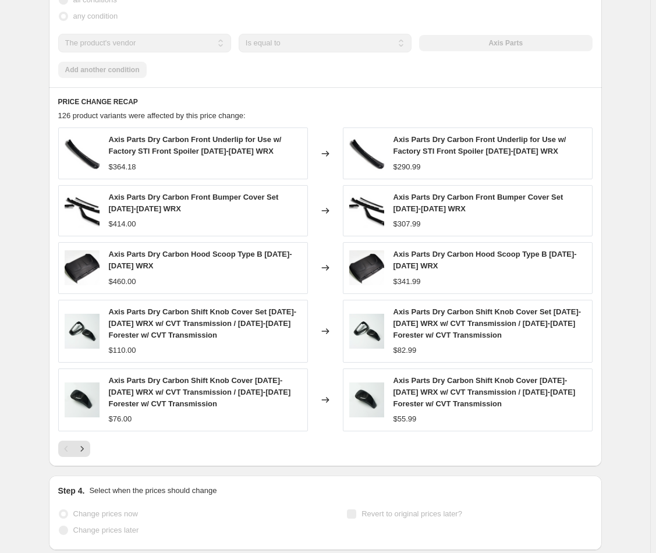
scroll to position [882, 0]
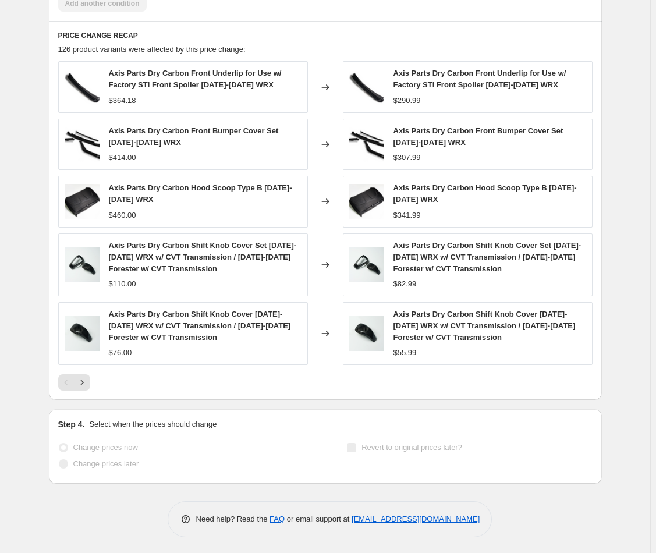
click at [445, 86] on span "Axis Parts Dry Carbon Front Underlip for Use w/ Factory STI Front Spoiler [DATE…" at bounding box center [480, 79] width 173 height 20
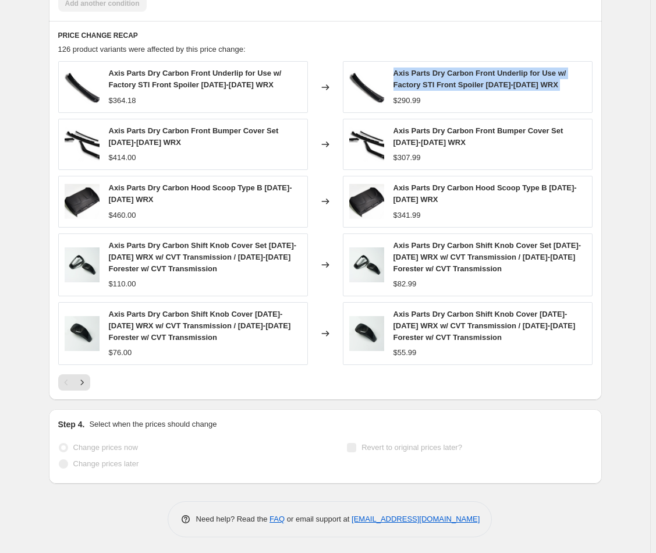
click at [445, 86] on span "Axis Parts Dry Carbon Front Underlip for Use w/ Factory STI Front Spoiler [DATE…" at bounding box center [480, 79] width 173 height 20
copy span "Axis Parts Dry Carbon Front Underlip for Use w/ Factory STI Front Spoiler [DATE…"
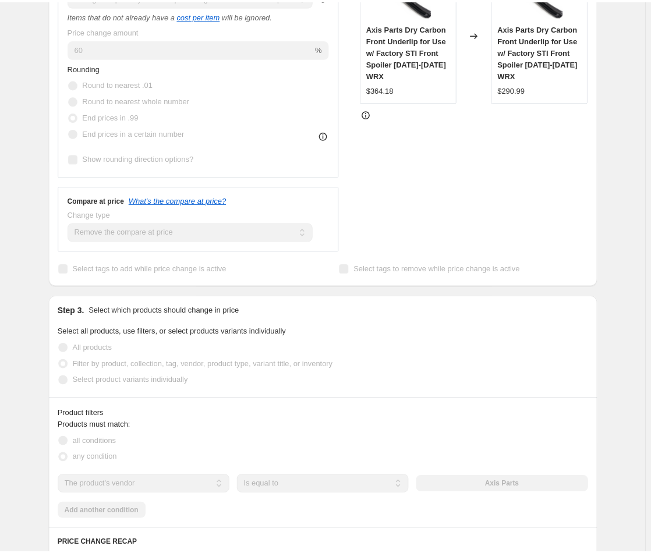
scroll to position [0, 0]
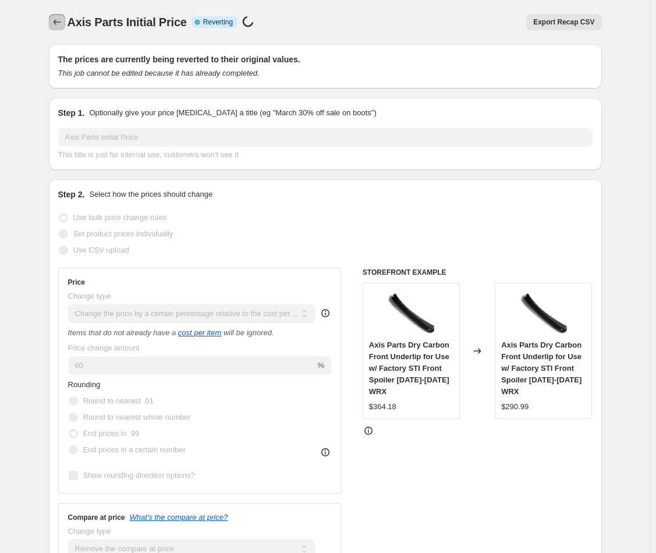
click at [57, 20] on icon "Price change jobs" at bounding box center [57, 22] width 12 height 12
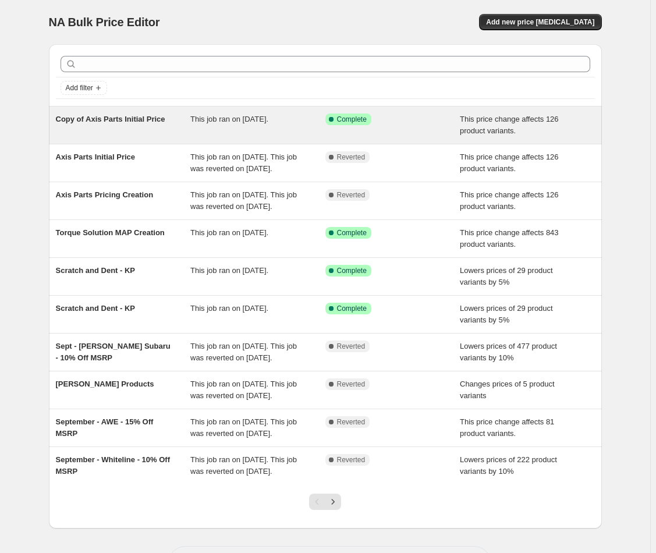
click at [133, 132] on div "Copy of Axis Parts Initial Price" at bounding box center [123, 125] width 135 height 23
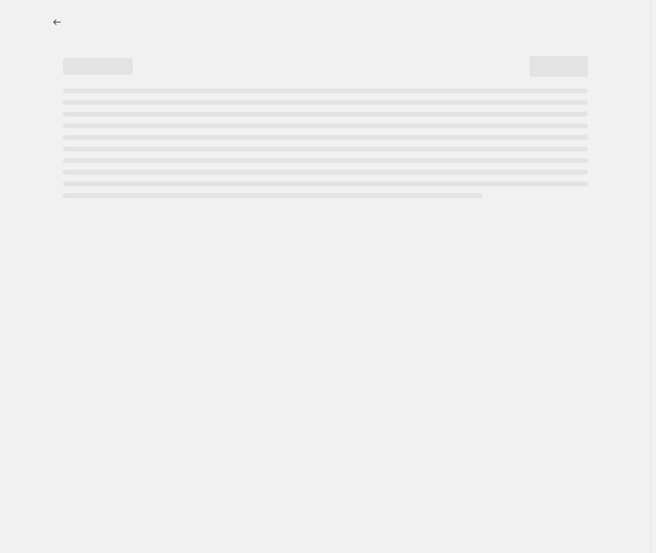
select select "pc"
select select "remove"
select select "vendor"
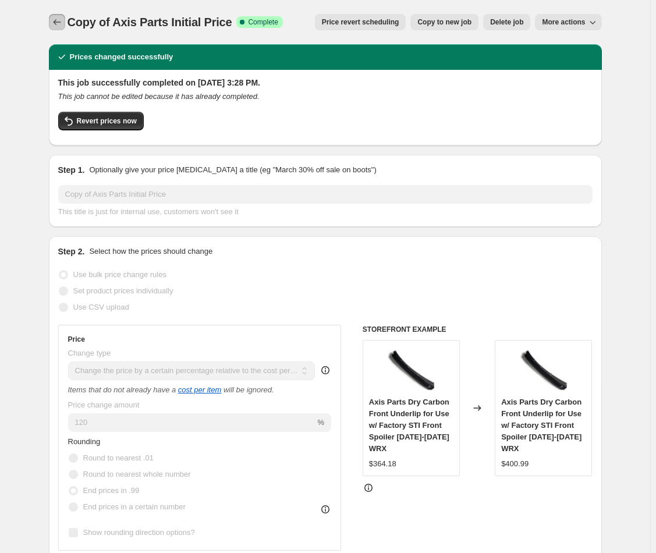
click at [56, 22] on icon "Price change jobs" at bounding box center [57, 22] width 8 height 6
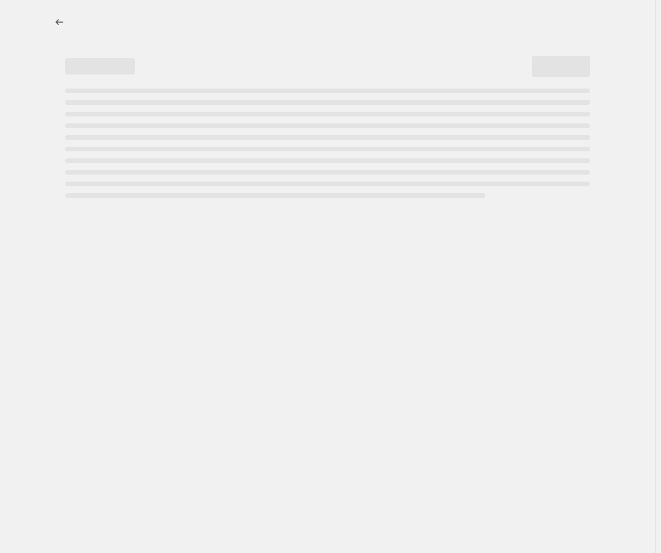
select select "pc"
select select "remove"
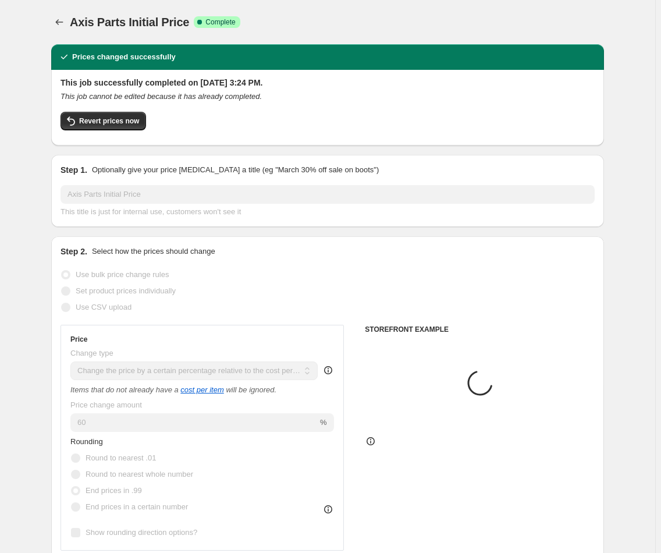
select select "vendor"
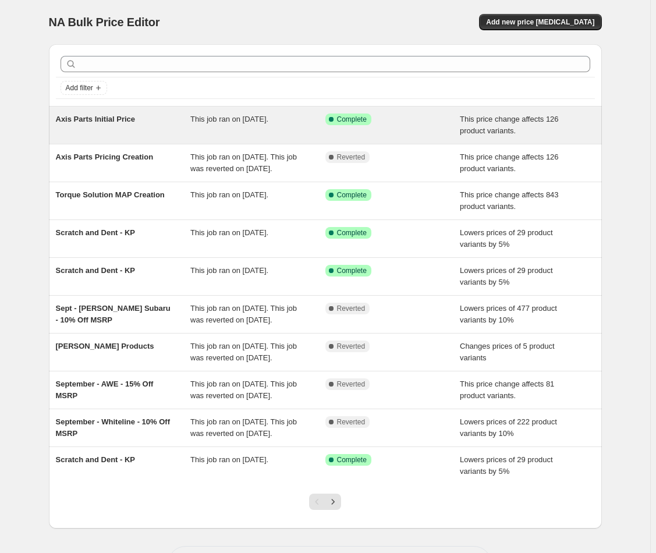
click at [136, 120] on span "Axis Parts Initial Price" at bounding box center [96, 119] width 80 height 9
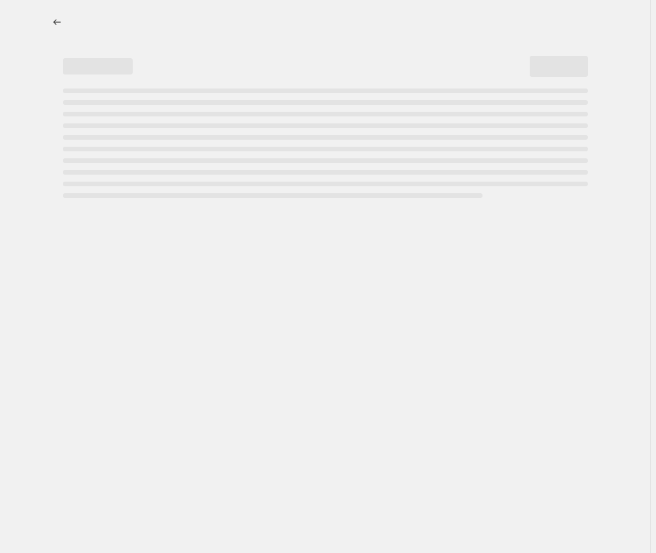
select select "pc"
select select "remove"
select select "vendor"
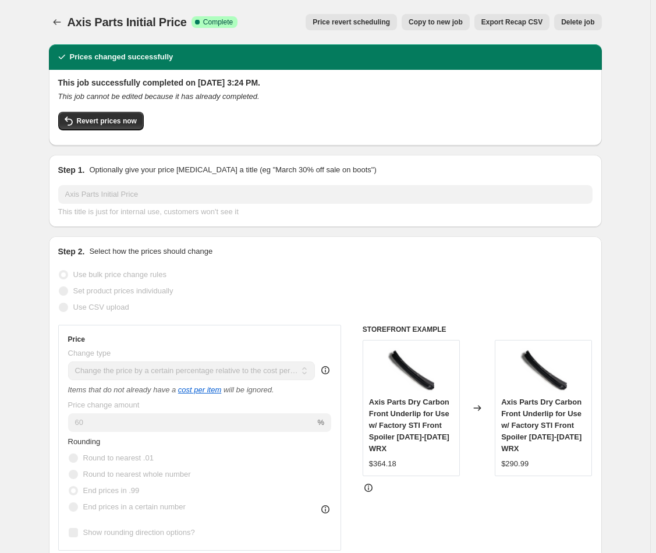
click at [349, 22] on span "Price revert scheduling" at bounding box center [351, 21] width 77 height 9
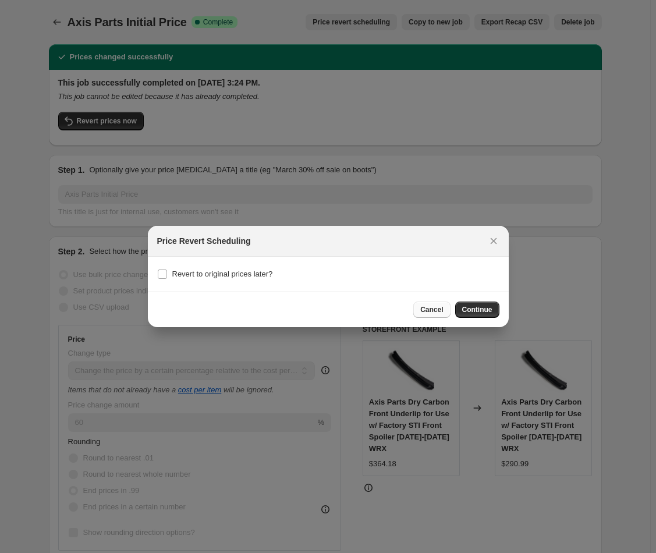
click at [429, 313] on span "Cancel" at bounding box center [431, 309] width 23 height 9
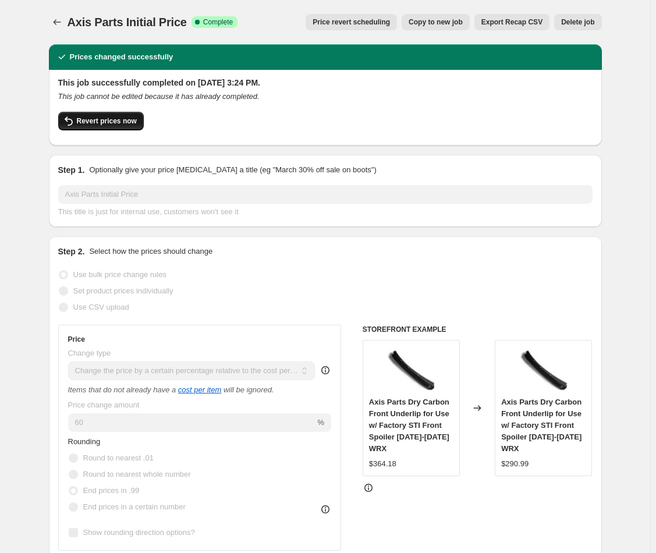
click at [118, 123] on span "Revert prices now" at bounding box center [107, 120] width 60 height 9
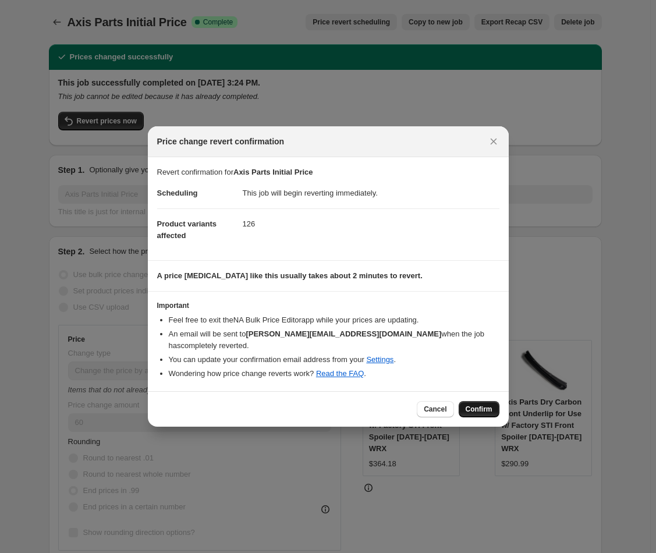
click at [490, 405] on span "Confirm" at bounding box center [479, 409] width 27 height 9
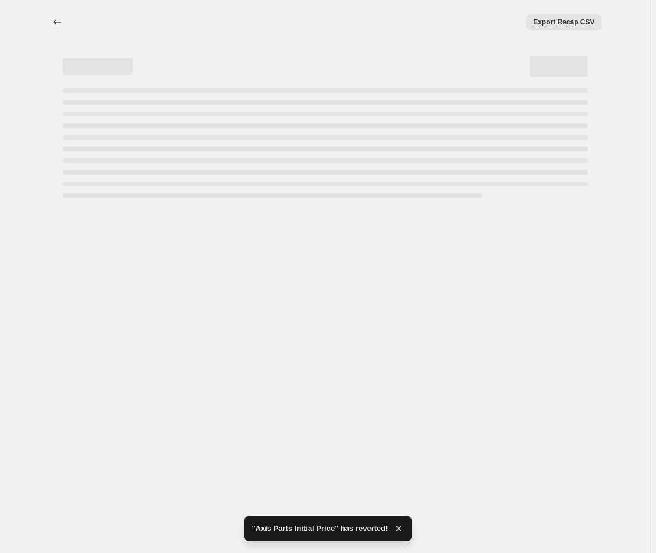
select select "pc"
select select "remove"
select select "vendor"
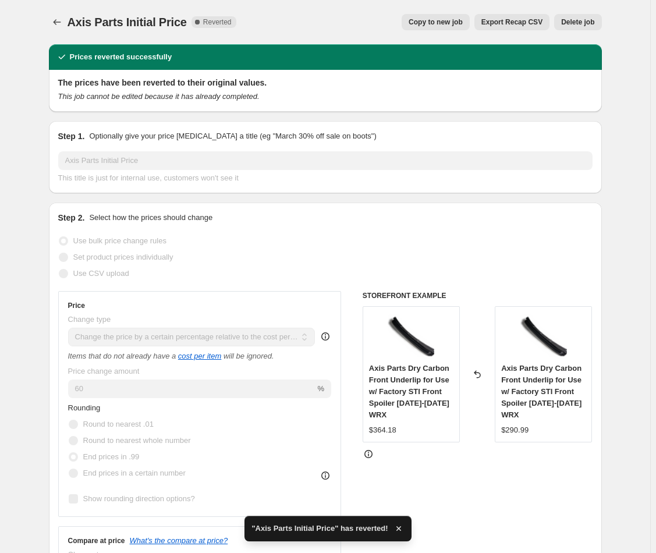
click at [449, 22] on span "Copy to new job" at bounding box center [436, 21] width 54 height 9
select select "pc"
select select "remove"
select select "vendor"
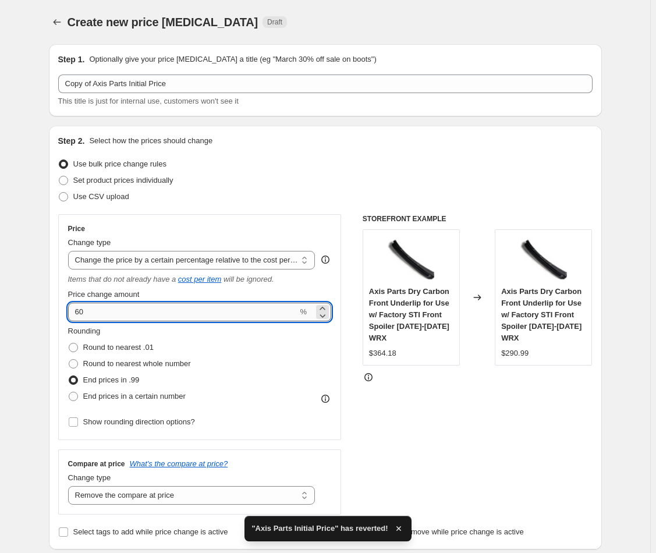
click at [76, 310] on input "60" at bounding box center [183, 312] width 230 height 19
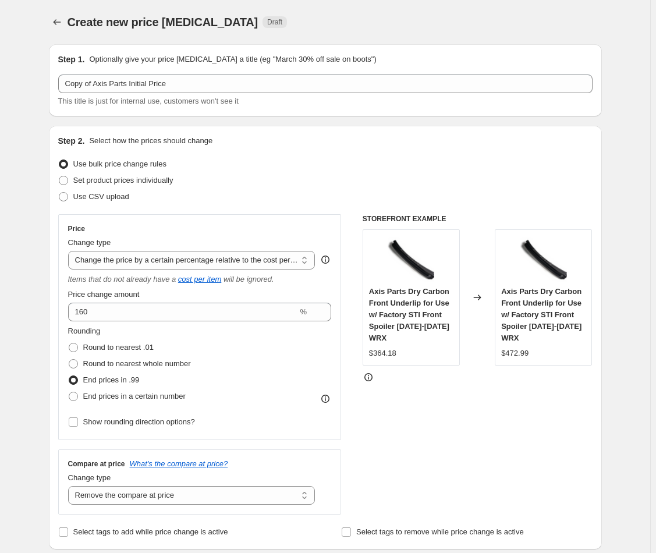
click at [432, 399] on div "STOREFRONT EXAMPLE Axis Parts Dry Carbon Front Underlip for Use w/ Factory STI …" at bounding box center [478, 364] width 230 height 300
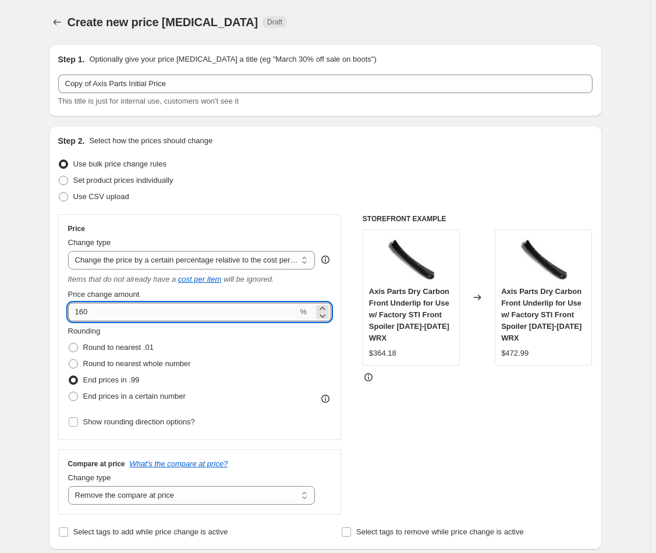
click at [151, 316] on input "160" at bounding box center [183, 312] width 230 height 19
type input "120"
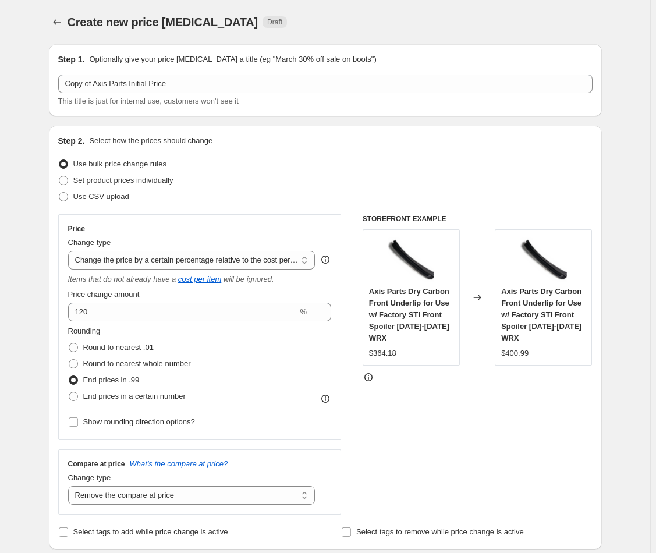
click at [484, 418] on div "STOREFRONT EXAMPLE Axis Parts Dry Carbon Front Underlip for Use w/ Factory STI …" at bounding box center [478, 364] width 230 height 300
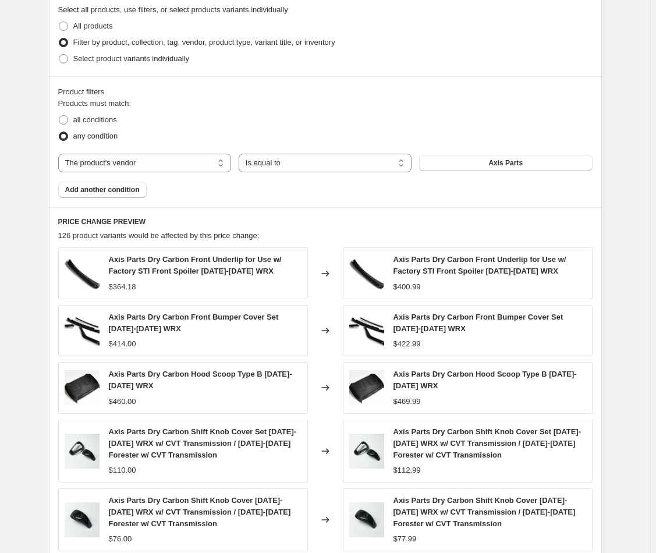
scroll to position [757, 0]
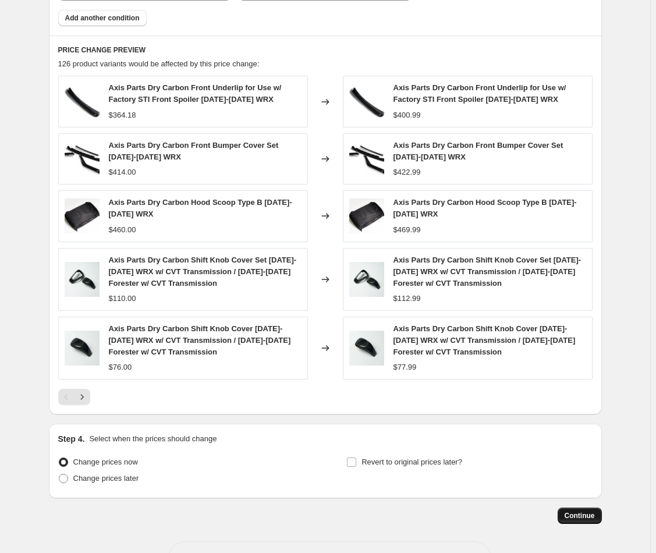
click at [570, 513] on span "Continue" at bounding box center [580, 515] width 30 height 9
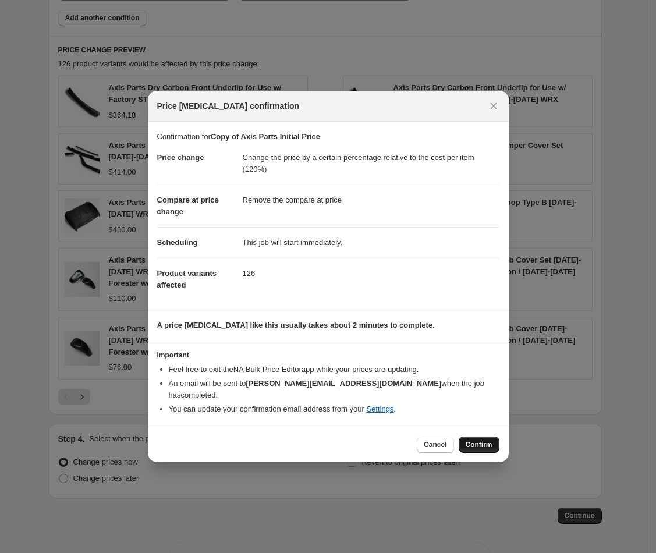
click at [485, 441] on span "Confirm" at bounding box center [479, 444] width 27 height 9
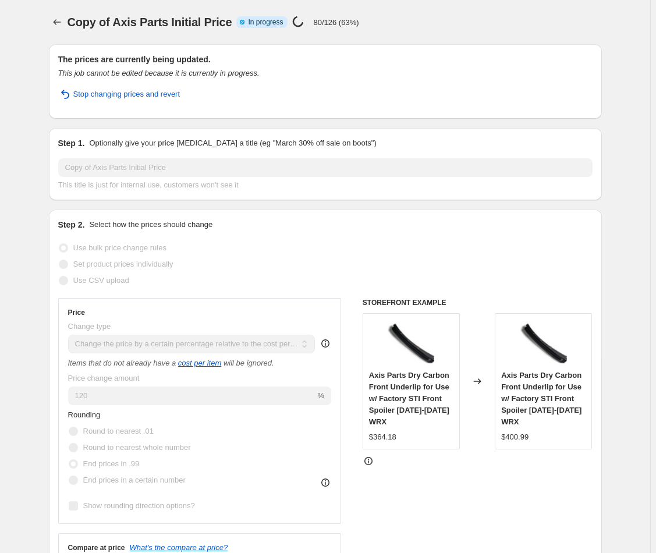
select select "pc"
select select "remove"
select select "vendor"
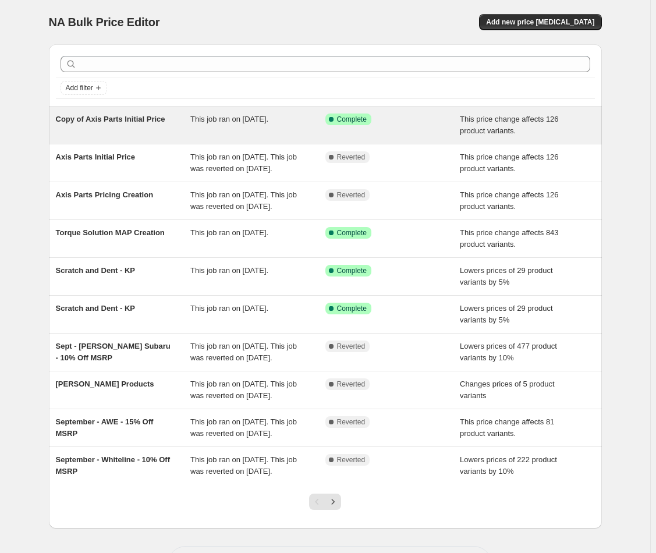
click at [135, 127] on div "Copy of Axis Parts Initial Price" at bounding box center [123, 125] width 135 height 23
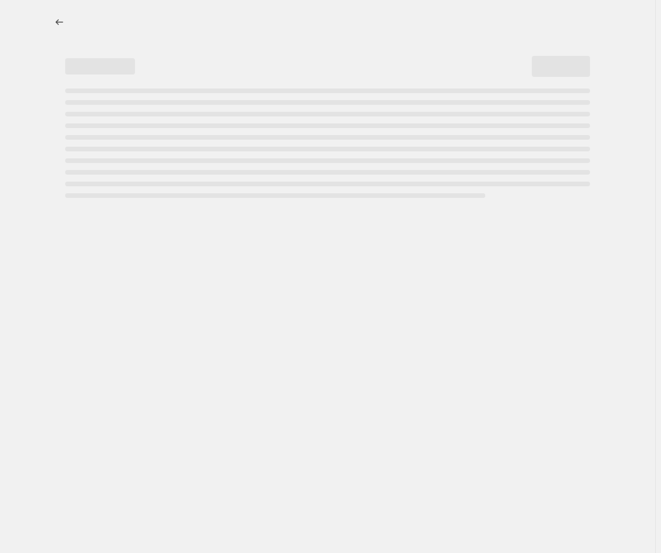
select select "pc"
select select "remove"
select select "vendor"
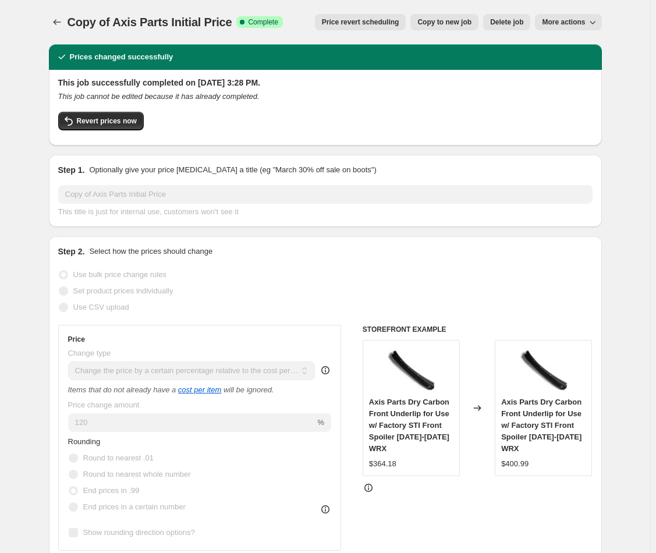
click at [457, 22] on span "Copy to new job" at bounding box center [445, 21] width 54 height 9
select select "pc"
select select "remove"
select select "vendor"
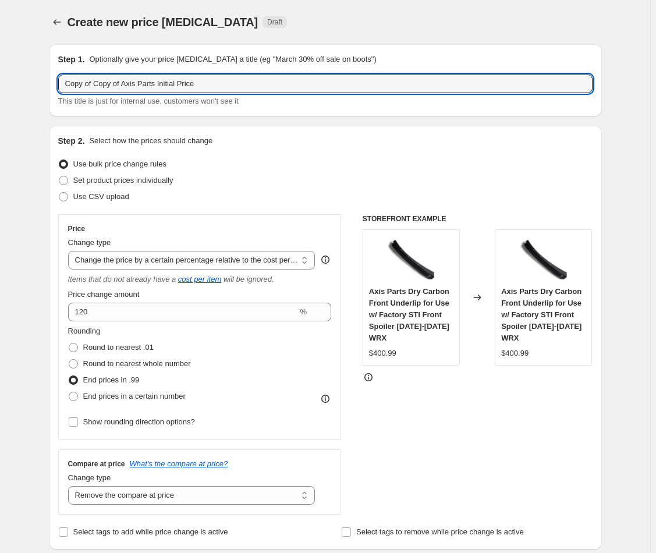
drag, startPoint x: 130, startPoint y: 86, endPoint x: 129, endPoint y: 63, distance: 22.7
click at [126, 64] on div "Step 1. Optionally give your price [MEDICAL_DATA] a title (eg "March 30% off sa…" at bounding box center [325, 81] width 535 height 54
type input "Axis Parts Initial Compare @"
click at [260, 260] on select "Change the price to a certain amount Change the price by a certain amount Chang…" at bounding box center [191, 260] width 247 height 19
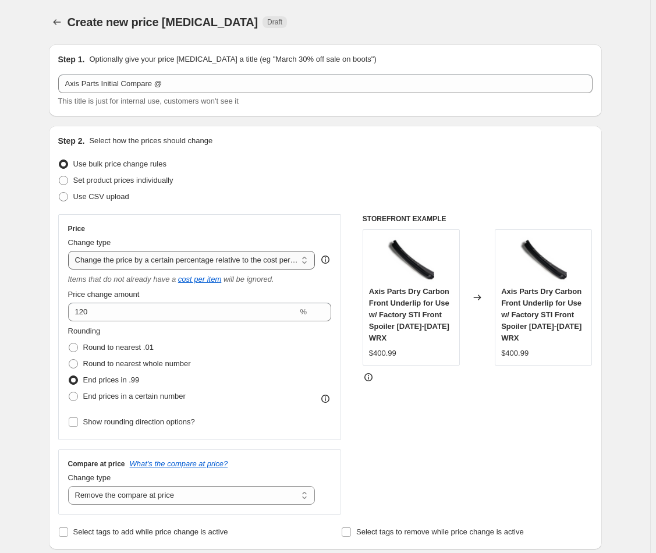
select select "no_change"
click at [70, 251] on select "Change the price to a certain amount Change the price by a certain amount Chang…" at bounding box center [191, 260] width 247 height 19
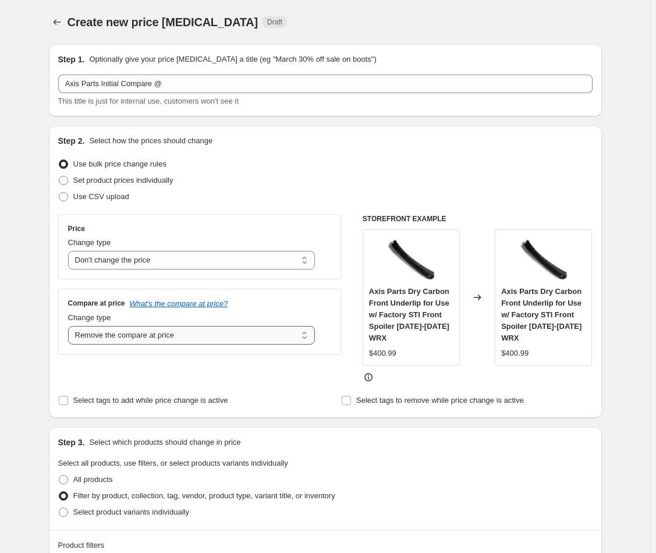
click at [205, 335] on select "Change the compare at price to the current price (sale) Change the compare at p…" at bounding box center [191, 335] width 247 height 19
click at [207, 343] on select "Change the compare at price to the current price (sale) Change the compare at p…" at bounding box center [191, 335] width 247 height 19
click at [70, 326] on select "Change the compare at price to the current price (sale) Change the compare at p…" at bounding box center [191, 335] width 247 height 19
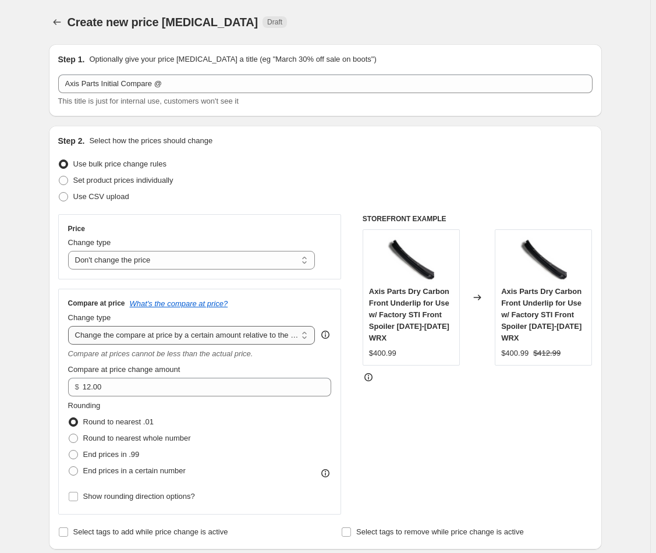
click at [171, 332] on select "Change the compare at price to the current price (sale) Change the compare at p…" at bounding box center [191, 335] width 247 height 19
select select "pp"
click at [70, 326] on select "Change the compare at price to the current price (sale) Change the compare at p…" at bounding box center [191, 335] width 247 height 19
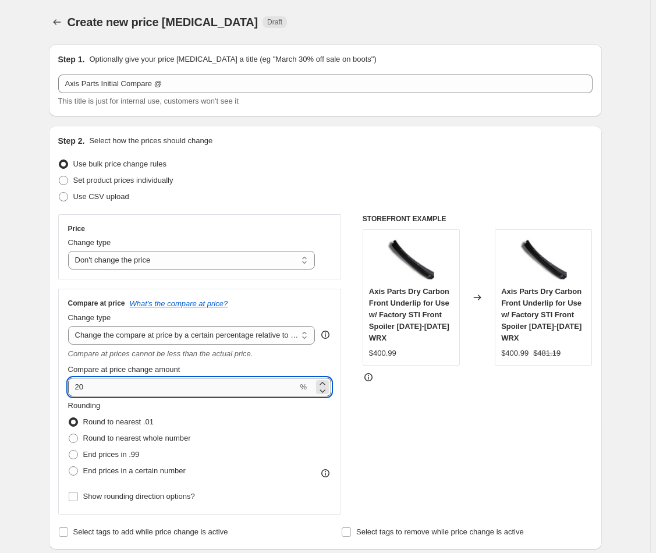
click at [153, 390] on input "20" at bounding box center [183, 387] width 230 height 19
click at [153, 389] on input "20" at bounding box center [183, 387] width 230 height 19
drag, startPoint x: 151, startPoint y: 386, endPoint x: 61, endPoint y: 377, distance: 90.1
click at [61, 377] on div "Compare at price What's the compare at price? Change type Change the compare at…" at bounding box center [200, 402] width 284 height 226
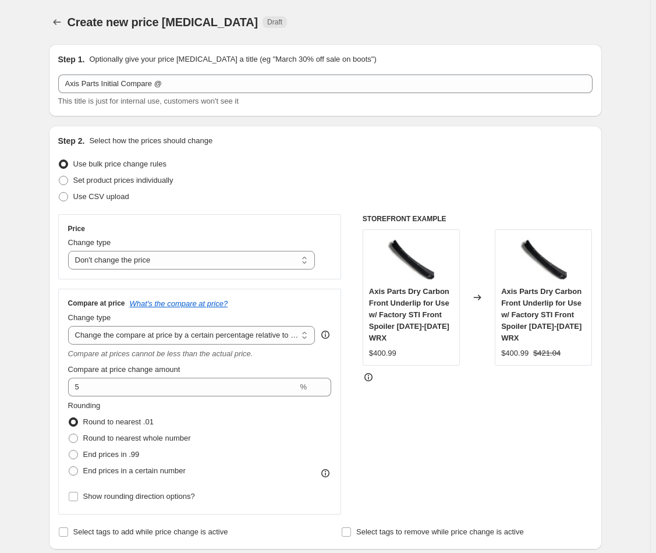
click at [402, 450] on div "STOREFRONT EXAMPLE Axis Parts Dry Carbon Front Underlip for Use w/ Factory STI …" at bounding box center [478, 364] width 230 height 300
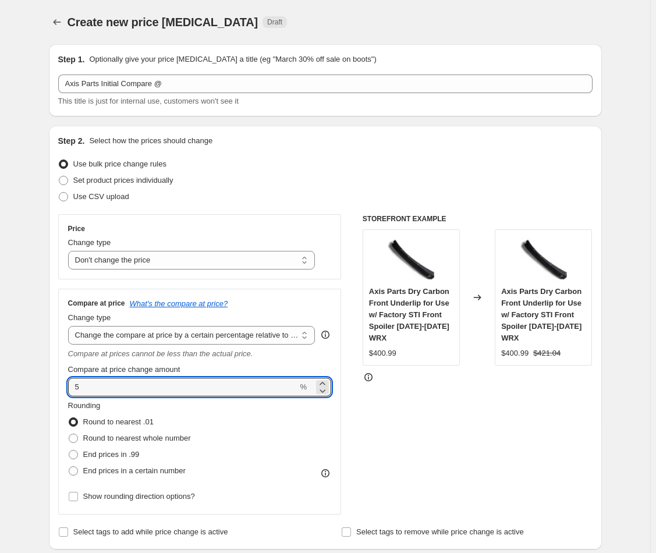
drag, startPoint x: 186, startPoint y: 384, endPoint x: 38, endPoint y: 383, distance: 147.9
type input "10"
click at [457, 443] on div "STOREFRONT EXAMPLE Axis Parts Dry Carbon Front Underlip for Use w/ Factory STI …" at bounding box center [478, 364] width 230 height 300
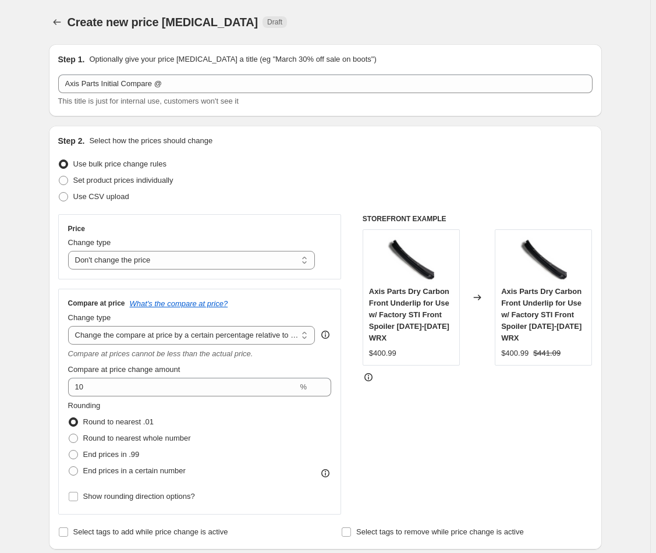
click at [402, 297] on div "Axis Parts Dry Carbon Front Underlip for Use w/ Factory STI Front Spoiler [DATE…" at bounding box center [411, 315] width 84 height 58
click at [403, 297] on div "Axis Parts Dry Carbon Front Underlip for Use w/ Factory STI Front Spoiler [DATE…" at bounding box center [411, 315] width 84 height 58
copy span "Axis Parts Dry Carbon Front Underlip for Use w/ Factory STI Front Spoiler [DATE…"
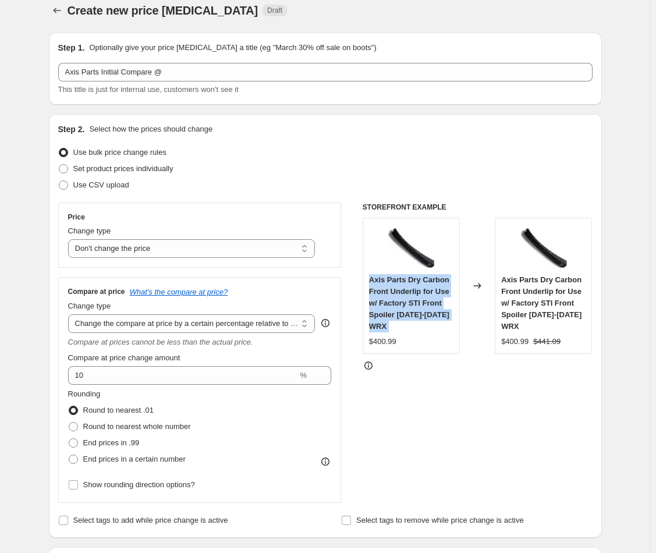
scroll to position [24, 0]
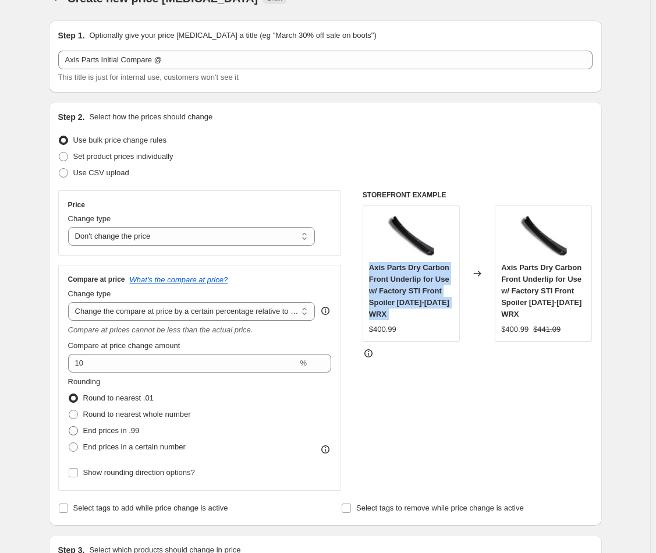
click at [109, 431] on span "End prices in .99" at bounding box center [111, 430] width 56 height 9
click at [69, 427] on input "End prices in .99" at bounding box center [69, 426] width 1 height 1
radio input "true"
click at [515, 416] on div "STOREFRONT EXAMPLE Axis Parts Dry Carbon Front Underlip for Use w/ Factory STI …" at bounding box center [478, 340] width 230 height 300
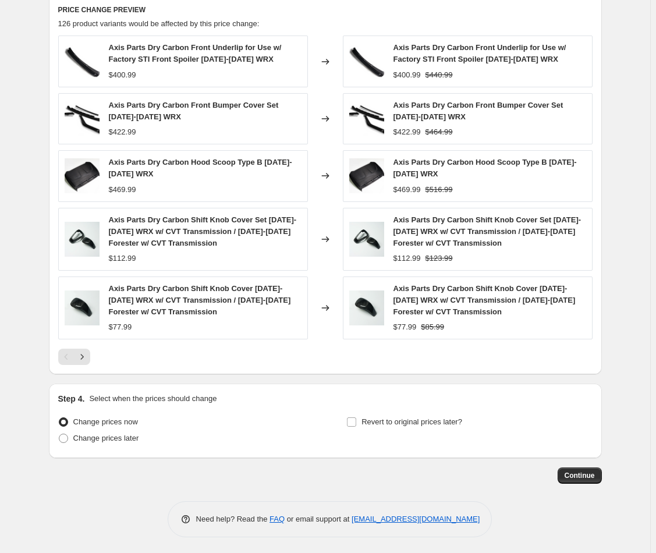
scroll to position [792, 0]
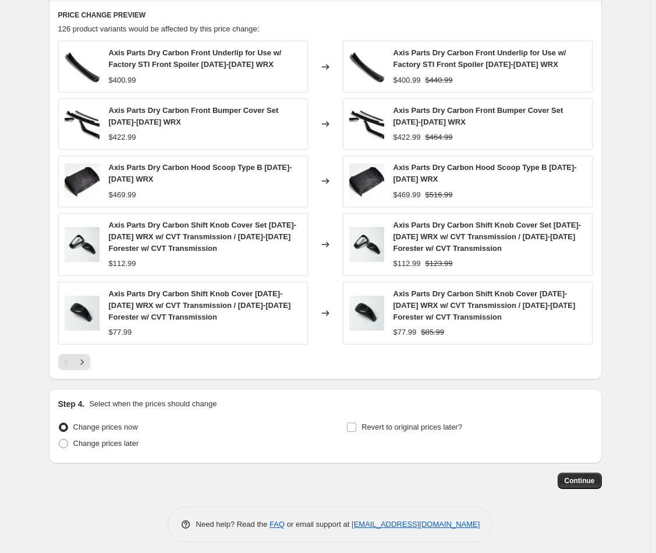
click at [474, 226] on span "Axis Parts Dry Carbon Shift Knob Cover Set [DATE]-[DATE] WRX w/ CVT Transmissio…" at bounding box center [488, 237] width 188 height 32
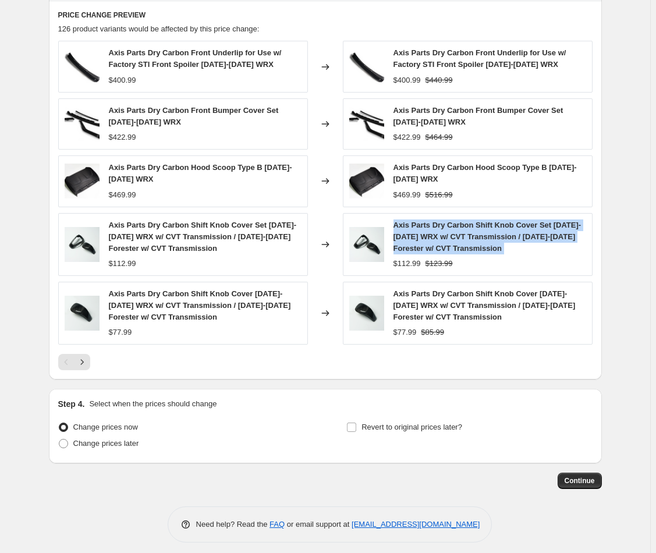
click at [474, 226] on span "Axis Parts Dry Carbon Shift Knob Cover Set [DATE]-[DATE] WRX w/ CVT Transmissio…" at bounding box center [488, 237] width 188 height 32
copy span "Axis Parts Dry Carbon Shift Knob Cover Set [DATE]-[DATE] WRX w/ CVT Transmissio…"
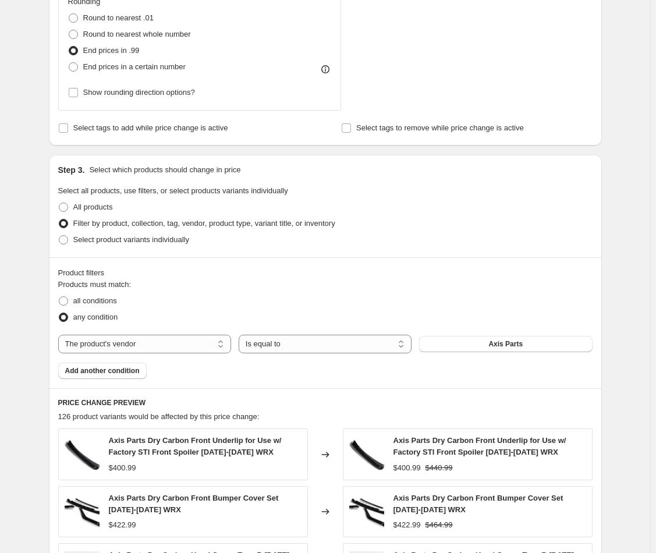
scroll to position [759, 0]
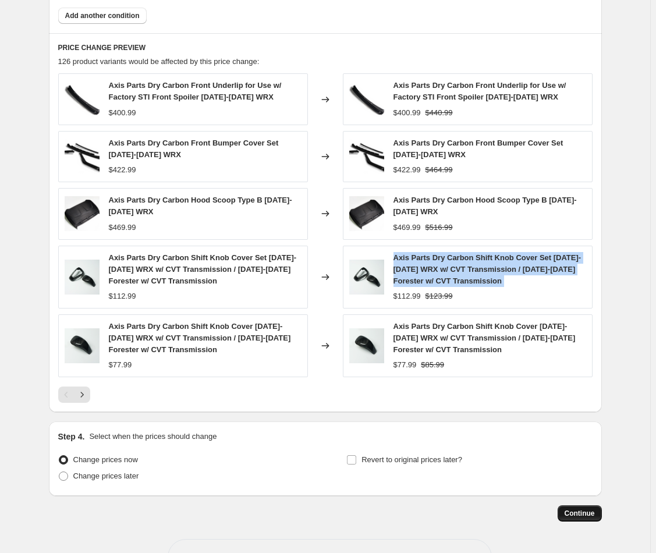
click at [585, 517] on button "Continue" at bounding box center [580, 513] width 44 height 16
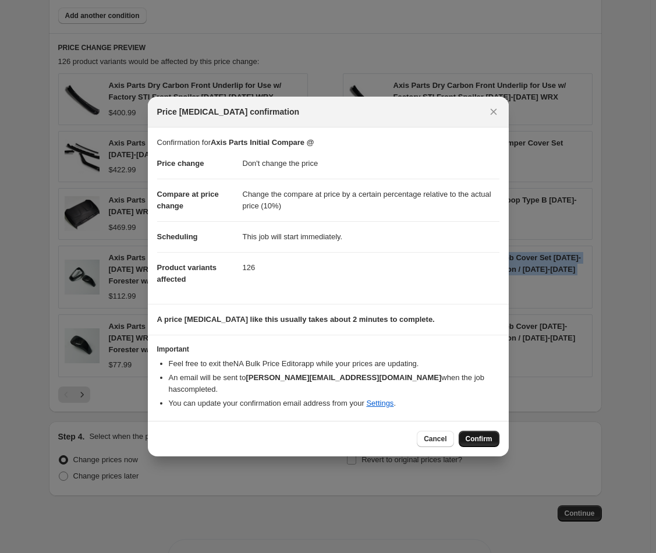
click at [476, 437] on button "Confirm" at bounding box center [479, 439] width 41 height 16
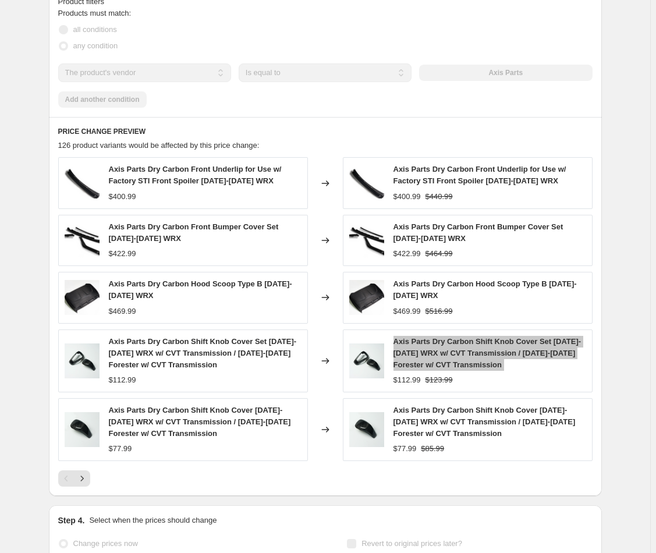
scroll to position [790, 0]
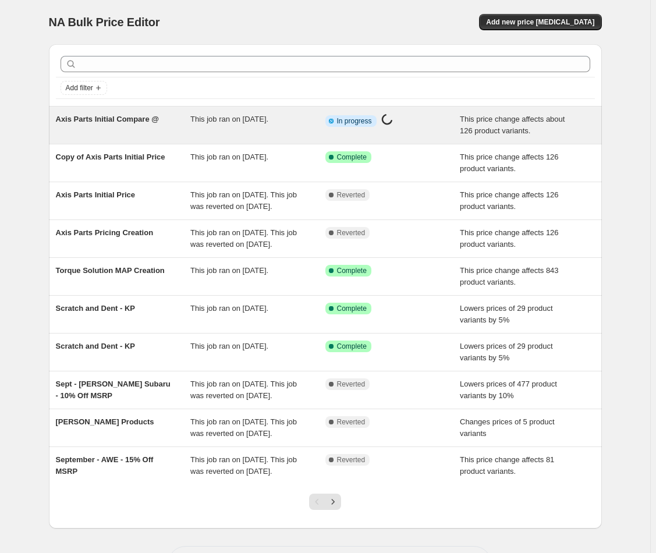
click at [176, 134] on div "Axis Parts Initial Compare @" at bounding box center [123, 125] width 135 height 23
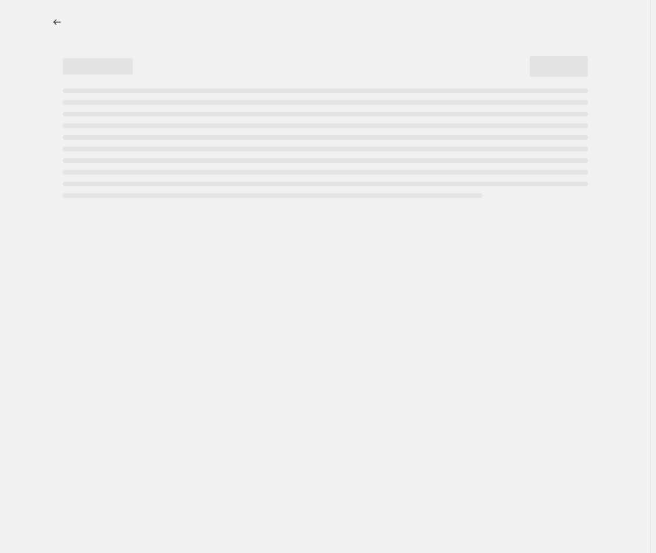
select select "no_change"
select select "pp"
select select "vendor"
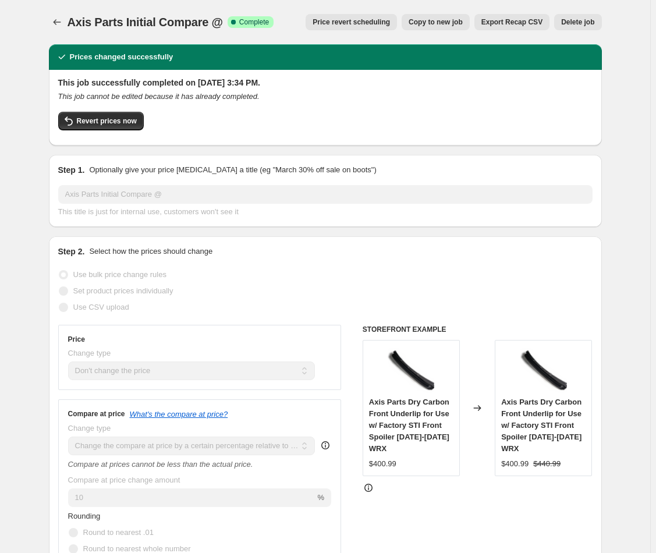
select select "no_change"
select select "pp"
select select "vendor"
